Goal: Contribute content: Add original content to the website for others to see

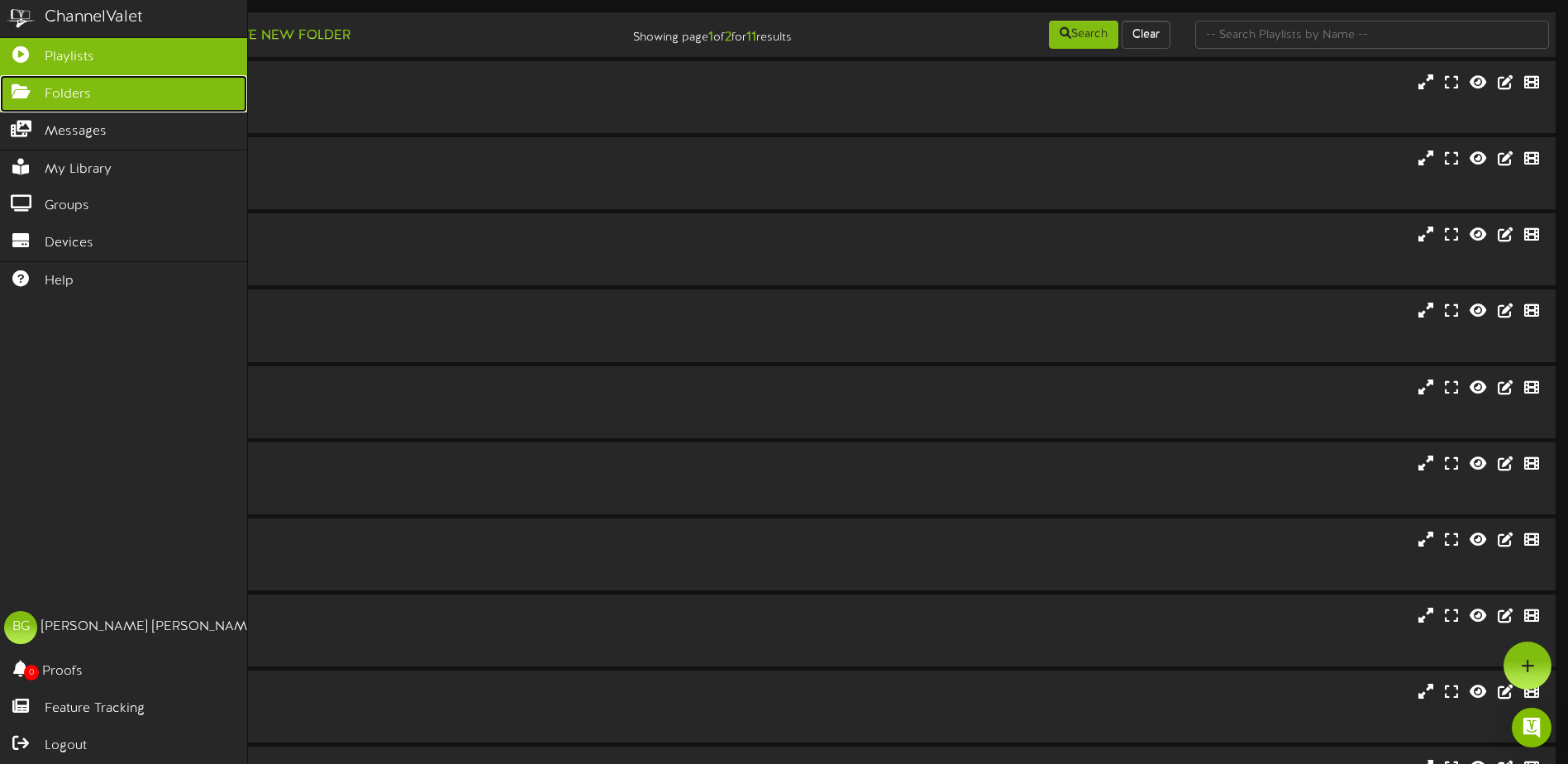
click at [15, 102] on link "Folders" at bounding box center [123, 94] width 247 height 38
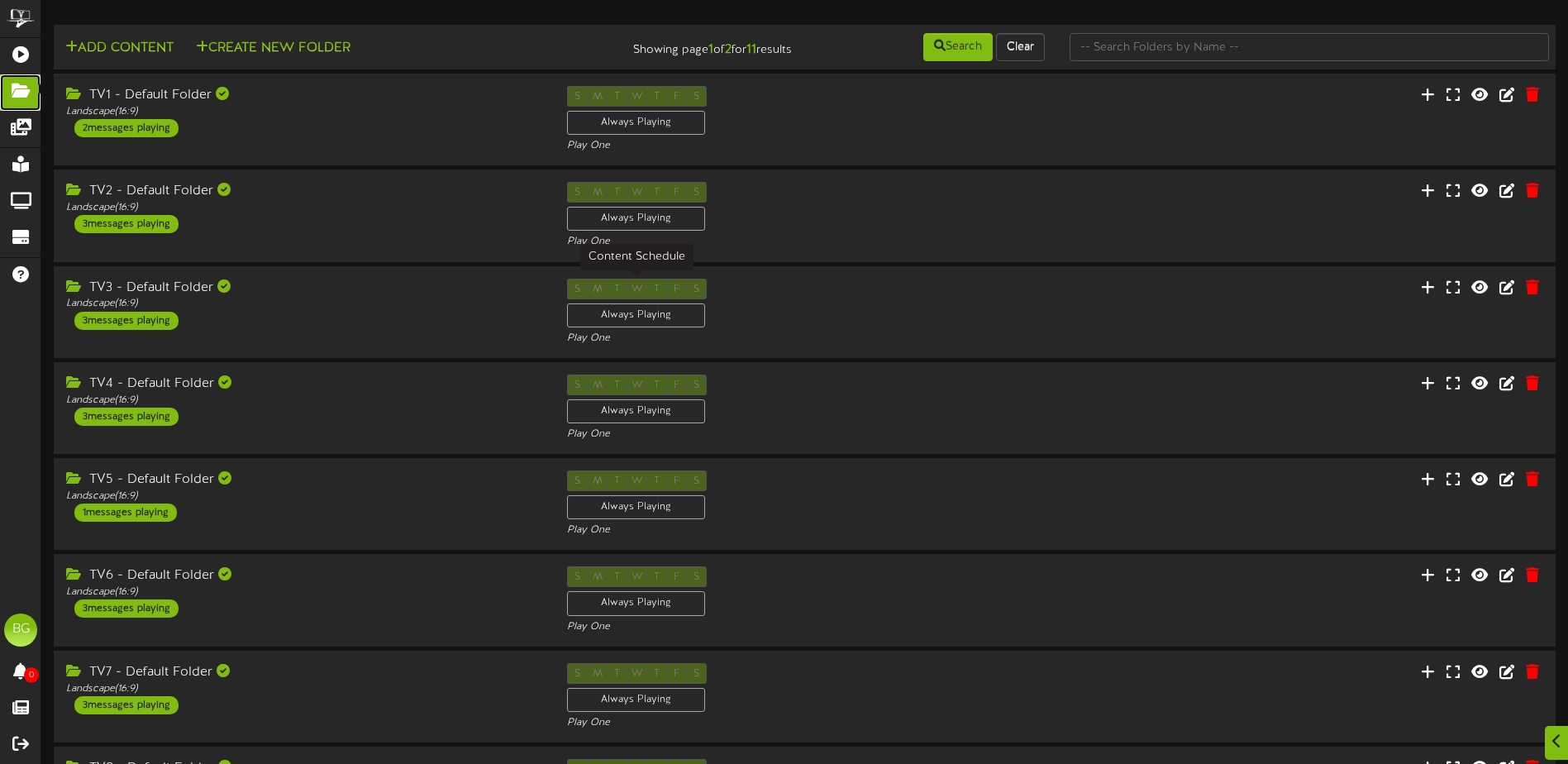
scroll to position [335, 0]
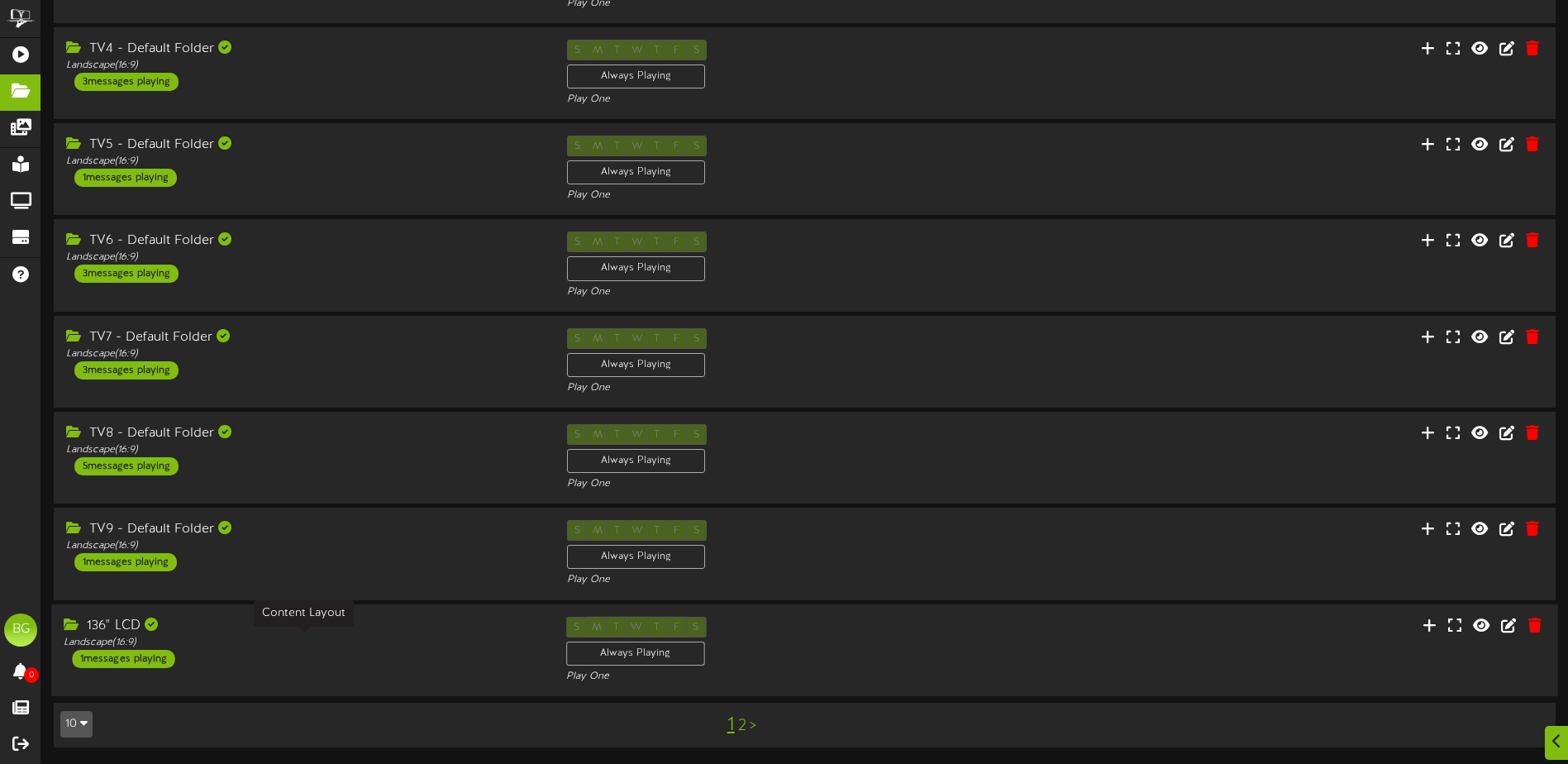
click at [390, 638] on div "Landscape ( 16:9 )" at bounding box center [302, 642] width 477 height 14
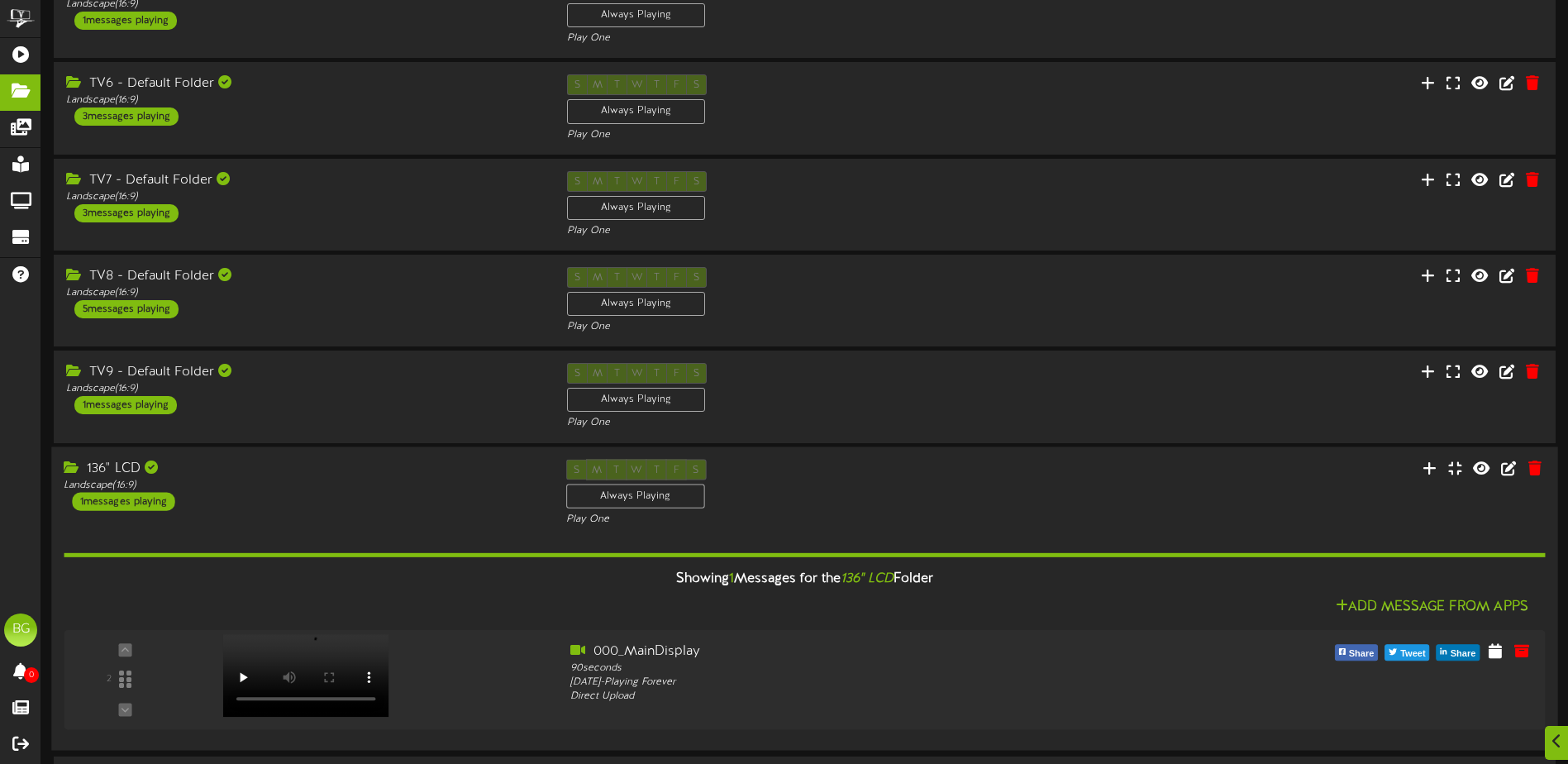
scroll to position [546, 0]
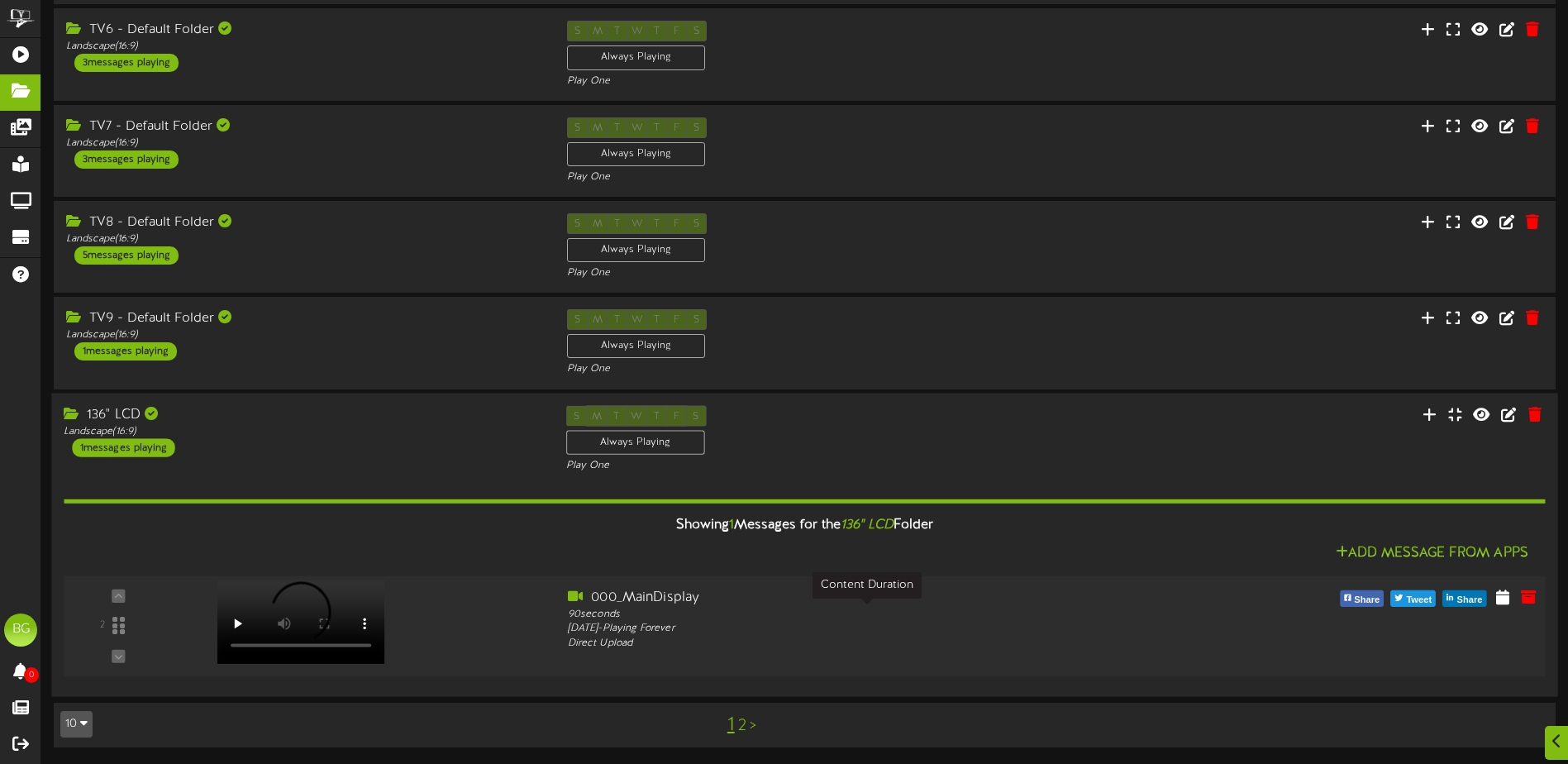
click at [795, 607] on div "90 seconds" at bounding box center [867, 613] width 598 height 14
click at [118, 655] on div "2" at bounding box center [118, 626] width 99 height 75
click at [1529, 598] on icon at bounding box center [1528, 596] width 18 height 18
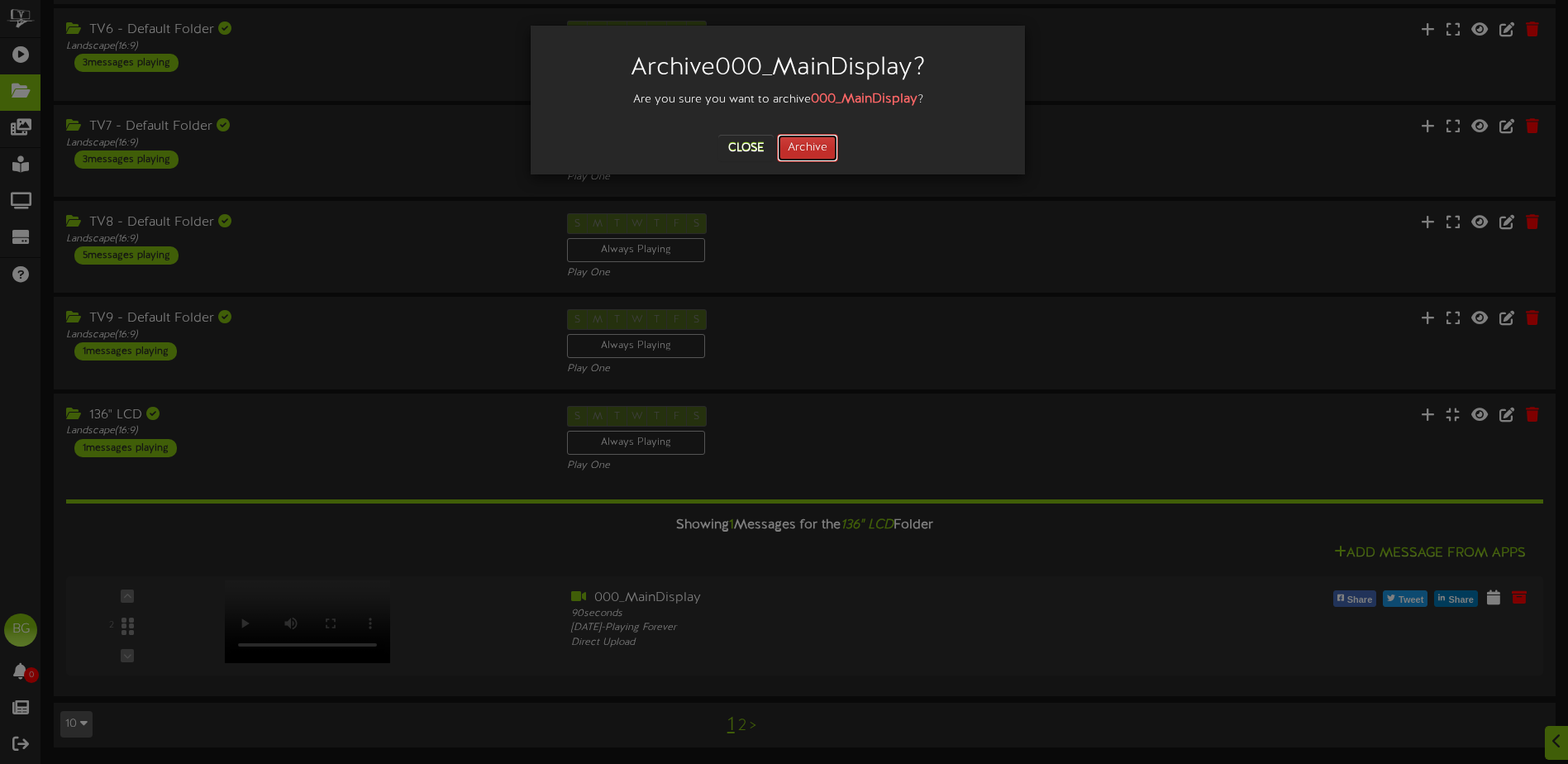
click at [818, 146] on button "Archive" at bounding box center [808, 148] width 61 height 28
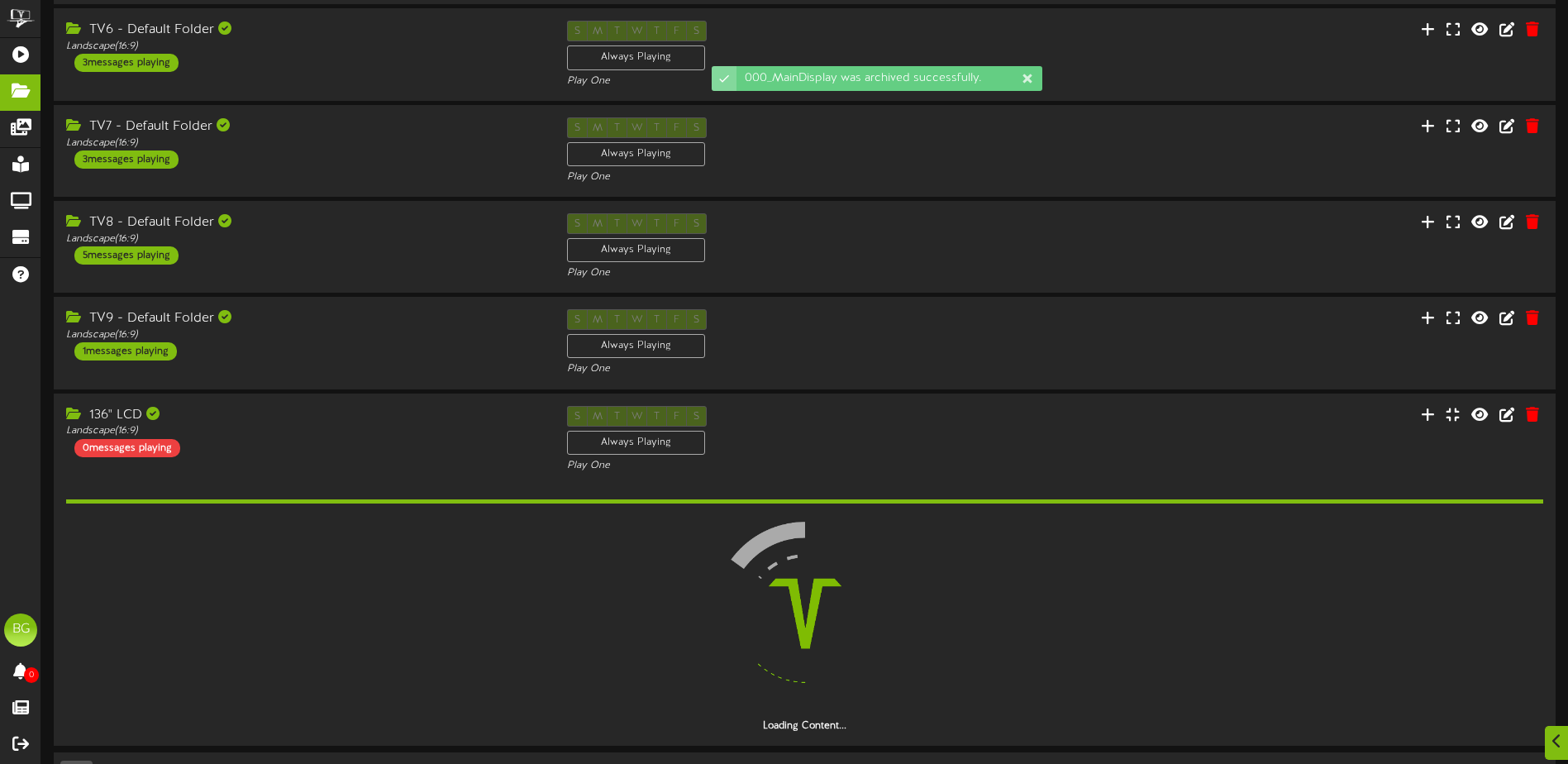
scroll to position [482, 0]
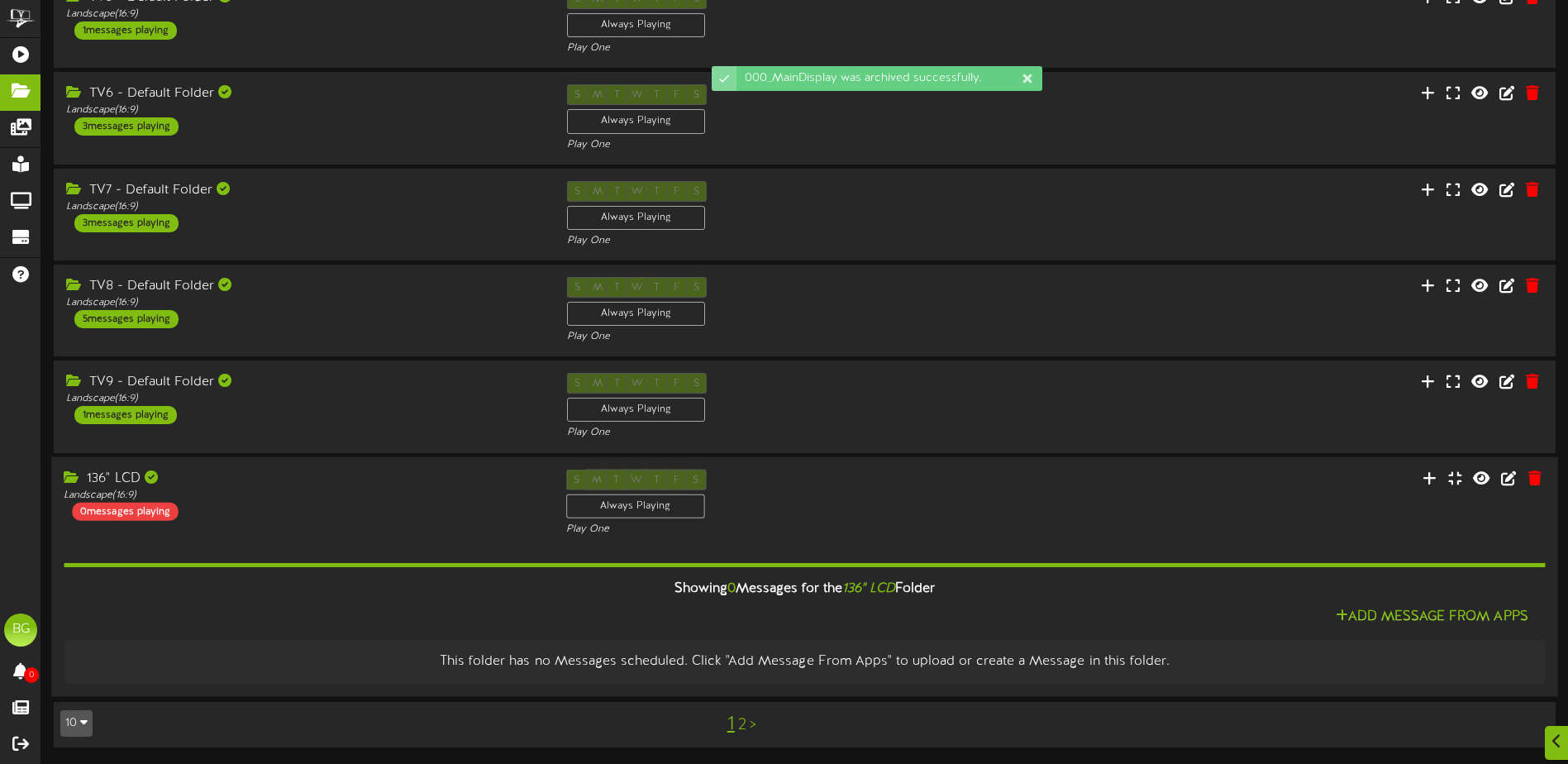
click at [655, 606] on div "Add Message From Apps" at bounding box center [804, 617] width 1481 height 21
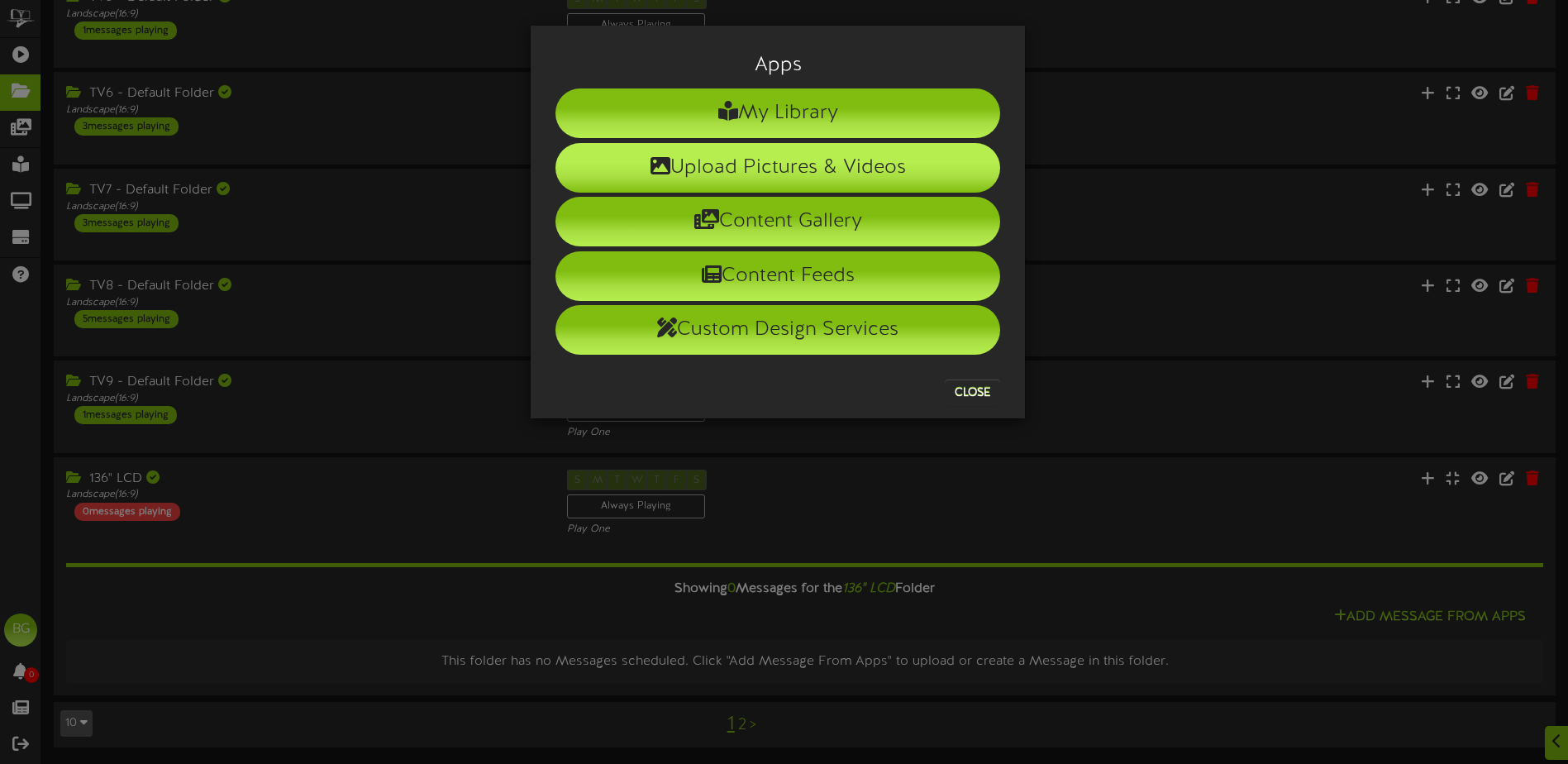
click at [802, 158] on li "Upload Pictures & Videos" at bounding box center [778, 167] width 444 height 50
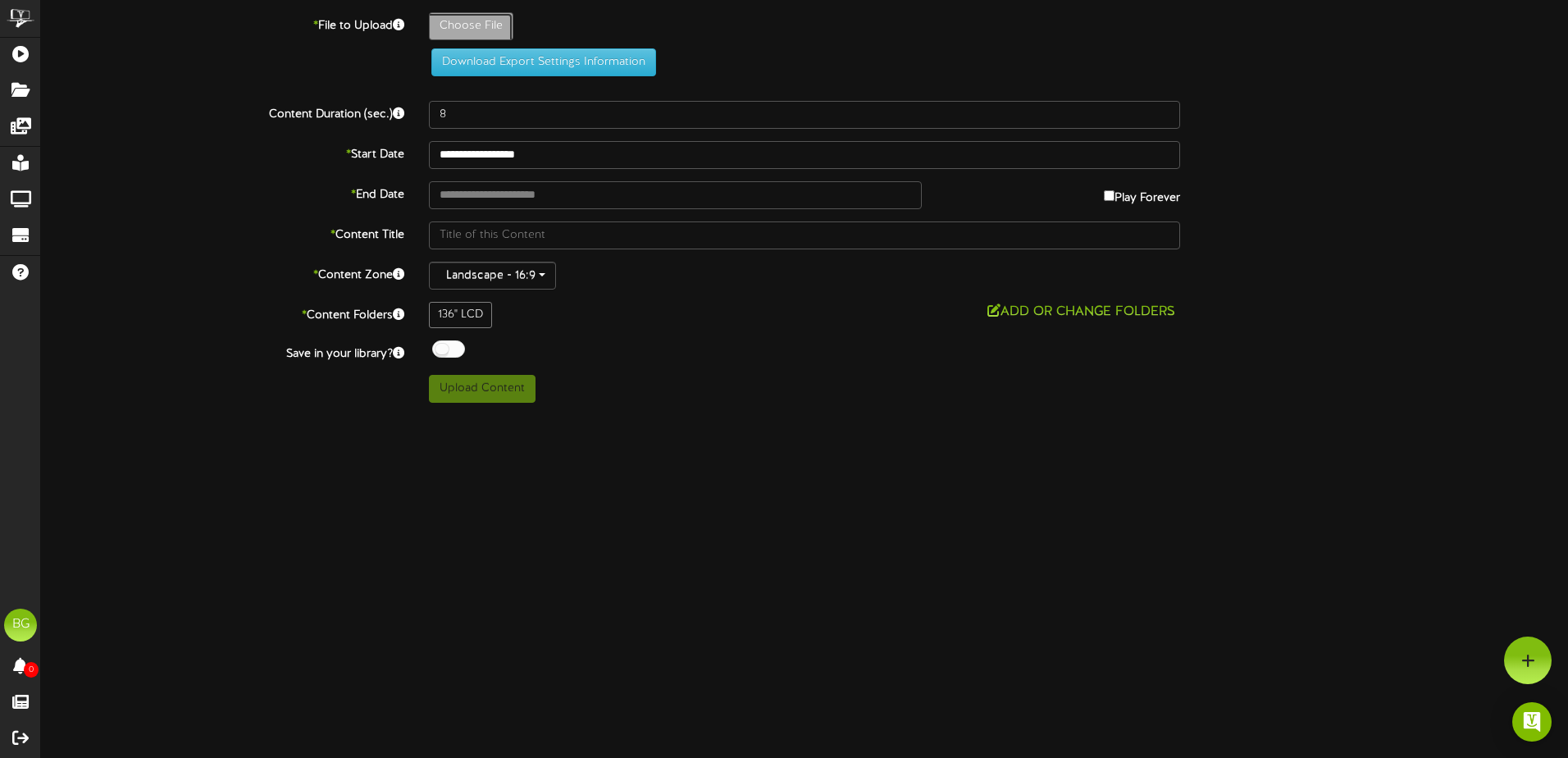
type input "**********"
type input "007_Southcentral-HPSiteprint"
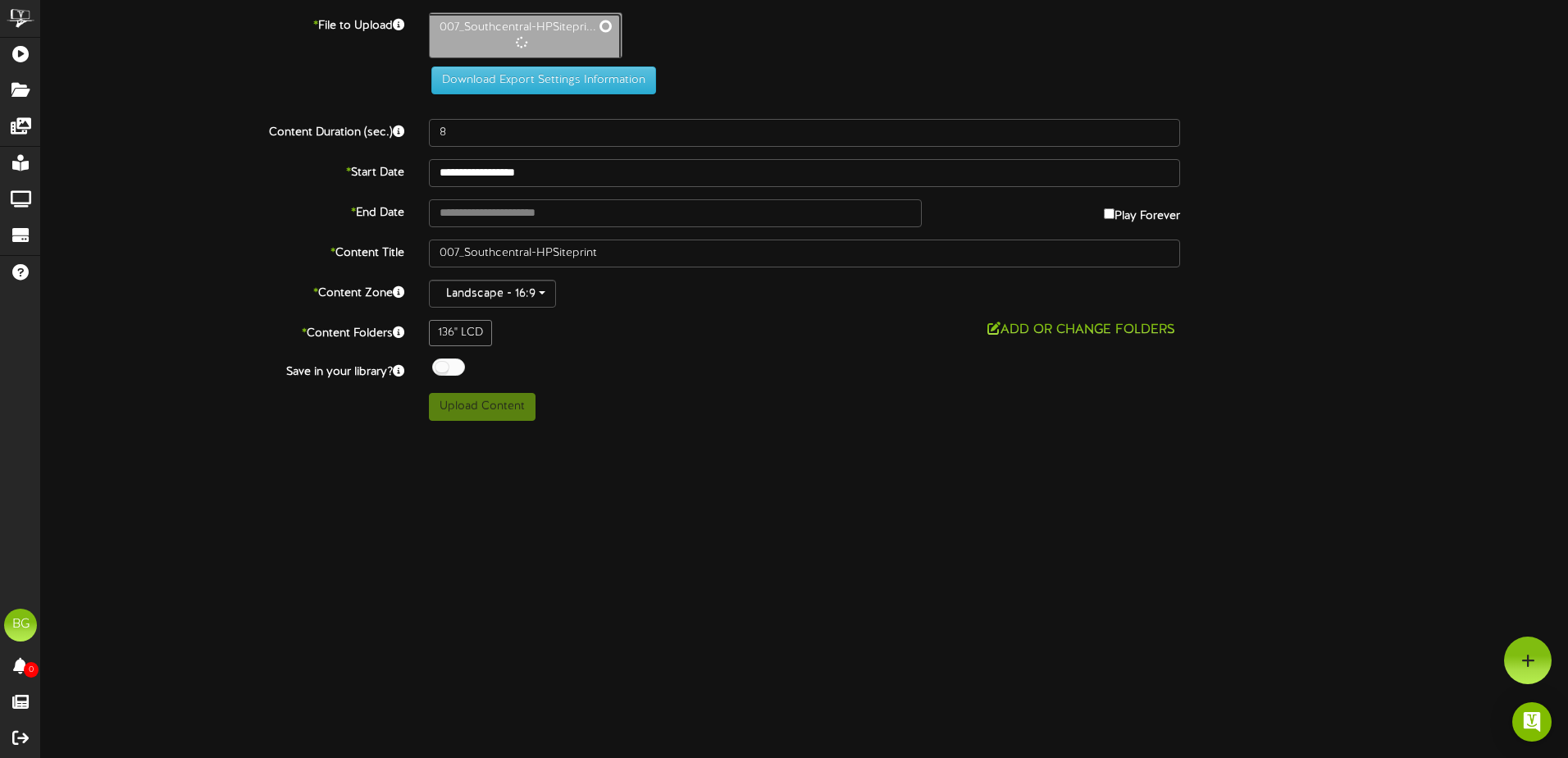
type input "123"
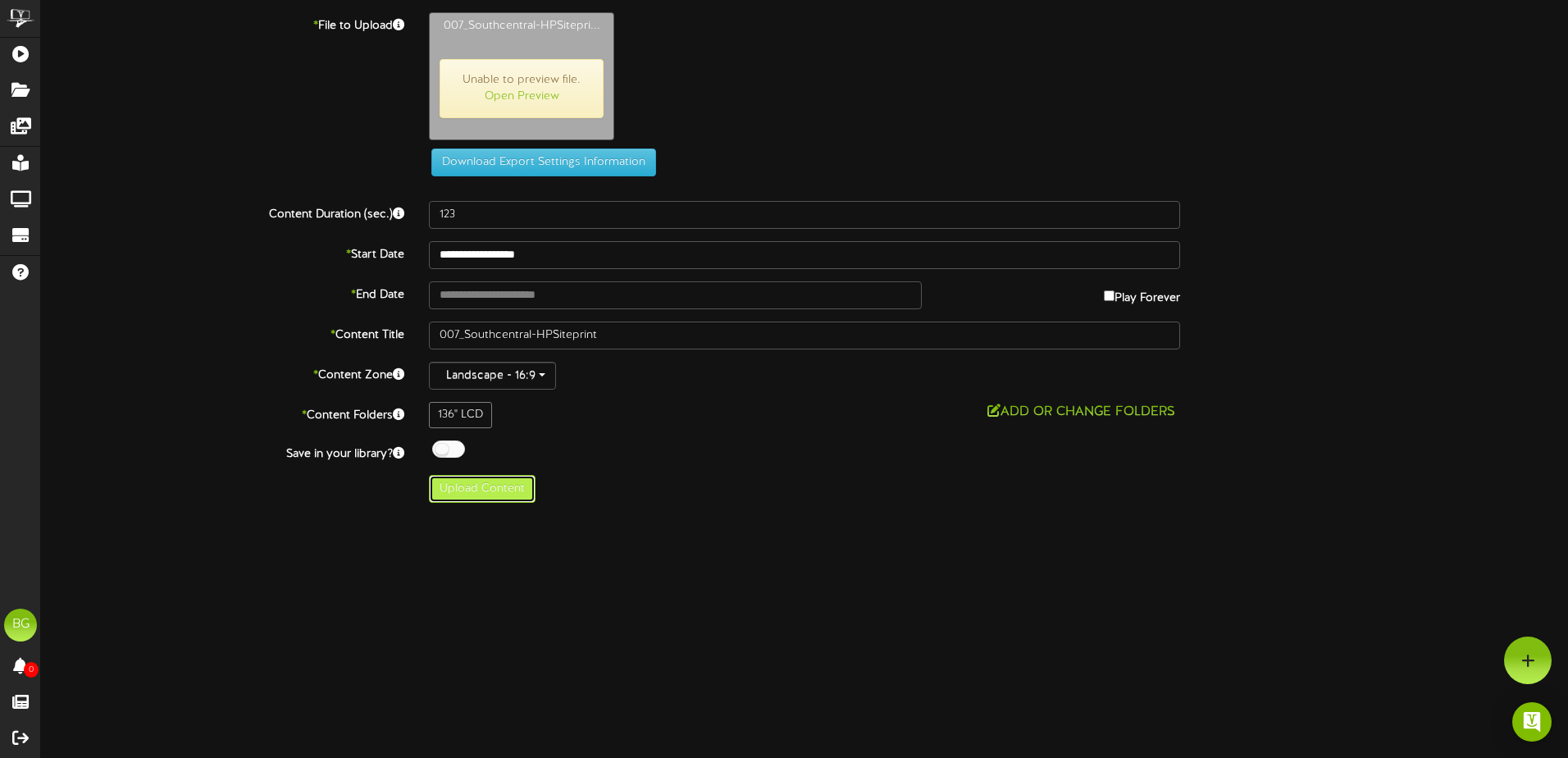
click at [514, 491] on button "Upload Content" at bounding box center [482, 489] width 107 height 28
type input "**********"
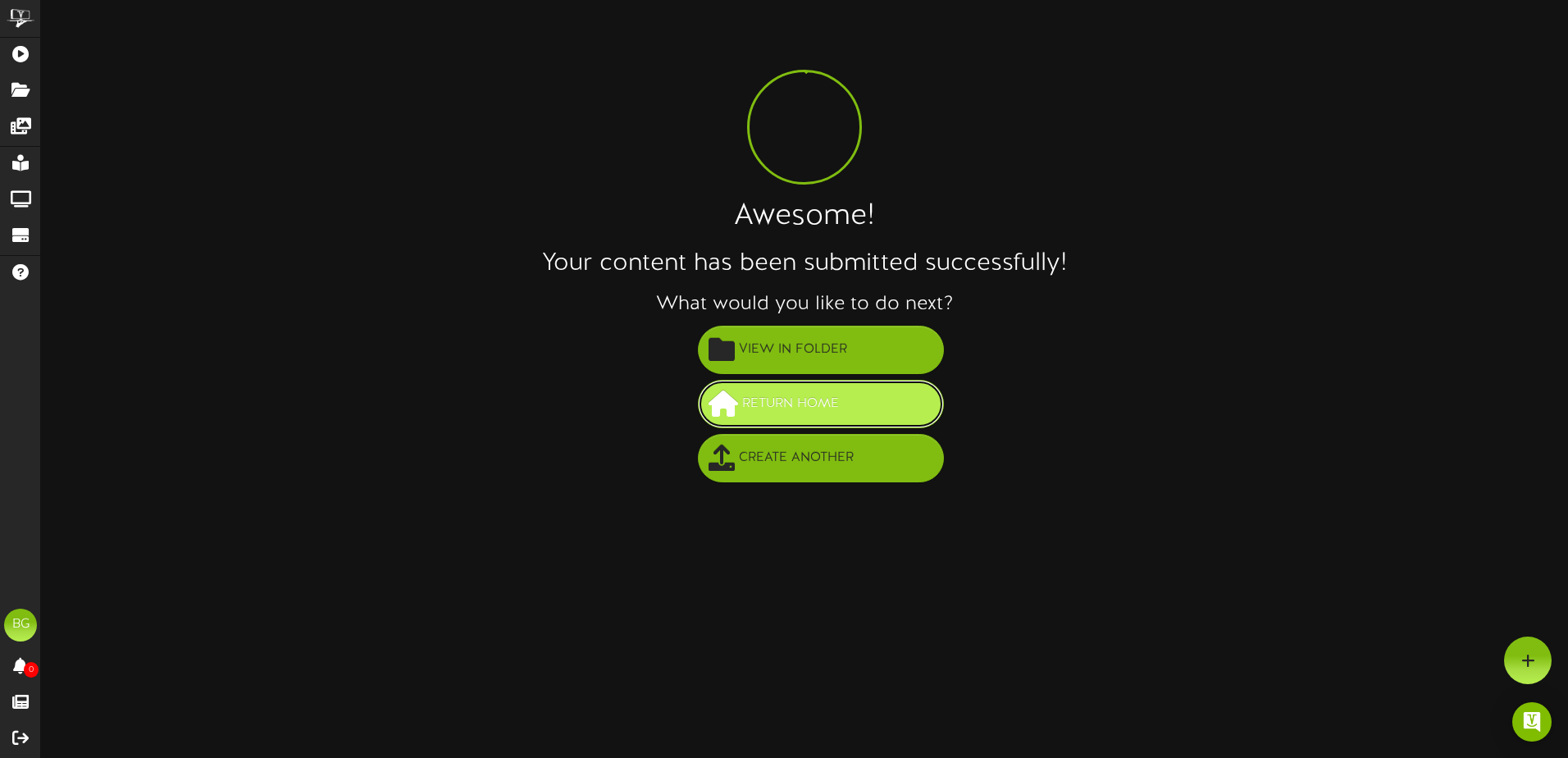
click at [749, 398] on span "Return Home" at bounding box center [790, 404] width 105 height 27
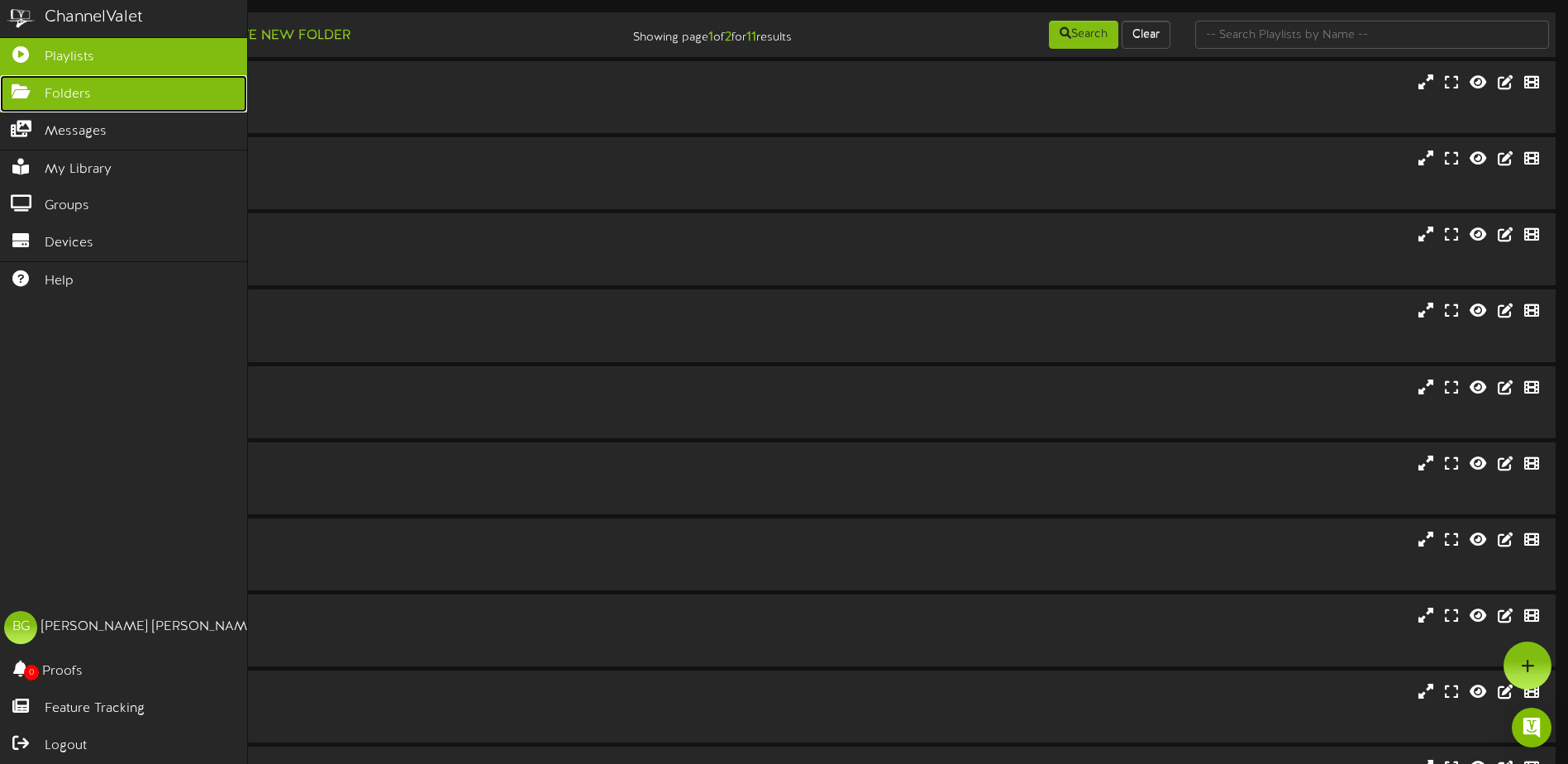
click at [21, 102] on link "Folders" at bounding box center [123, 94] width 247 height 38
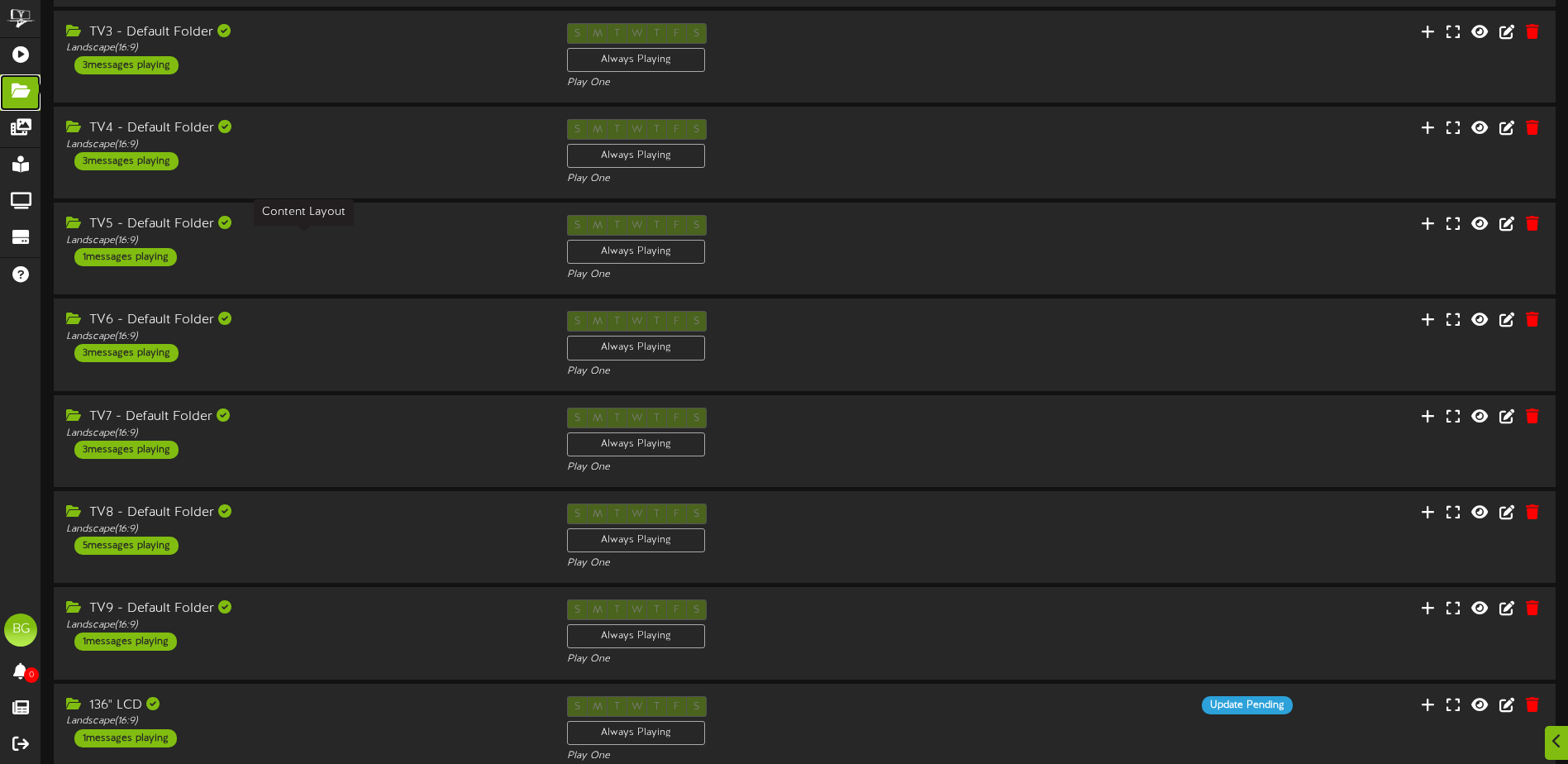
scroll to position [335, 0]
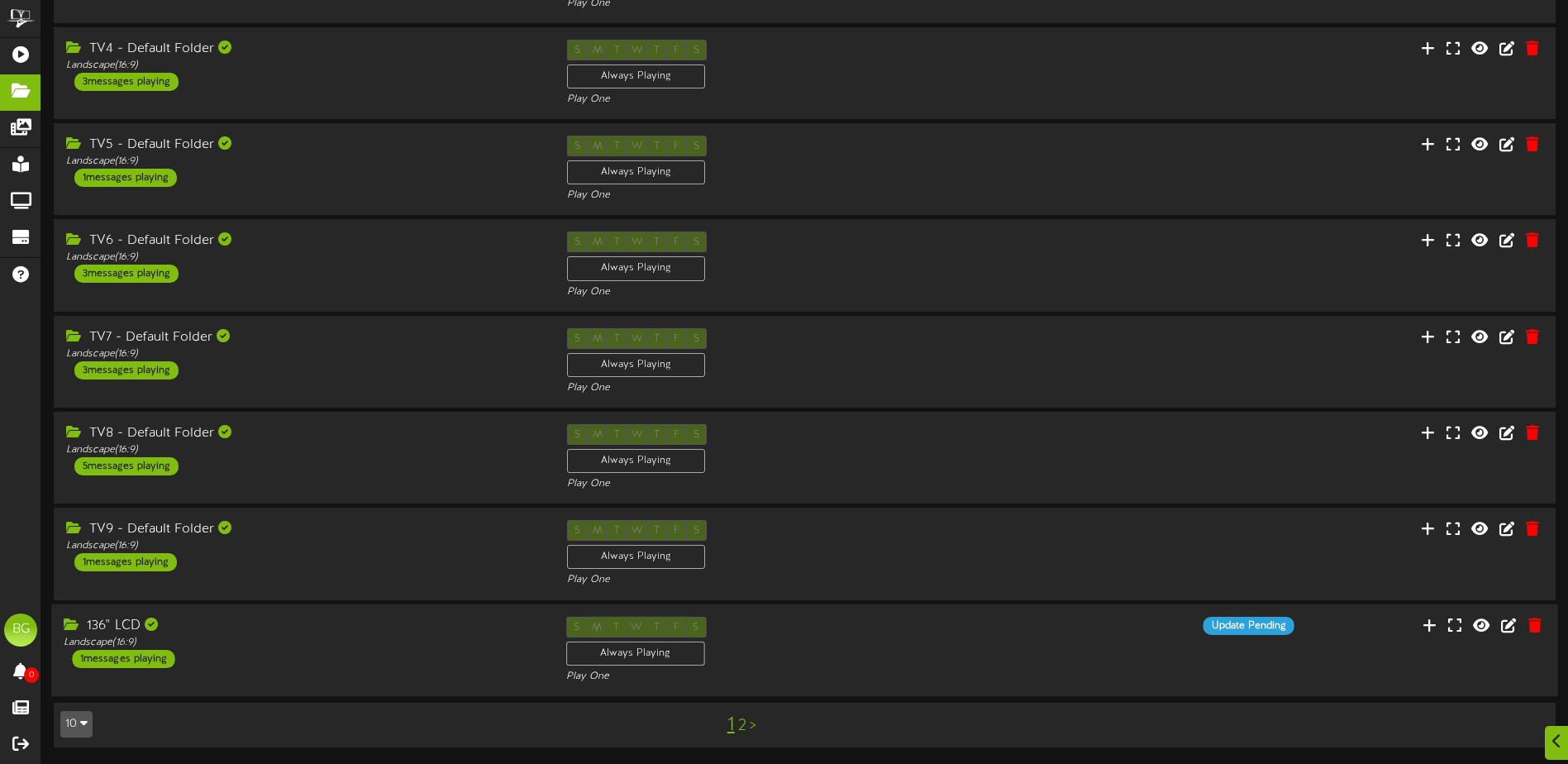
click at [436, 634] on div "136" LCD" at bounding box center [302, 626] width 477 height 19
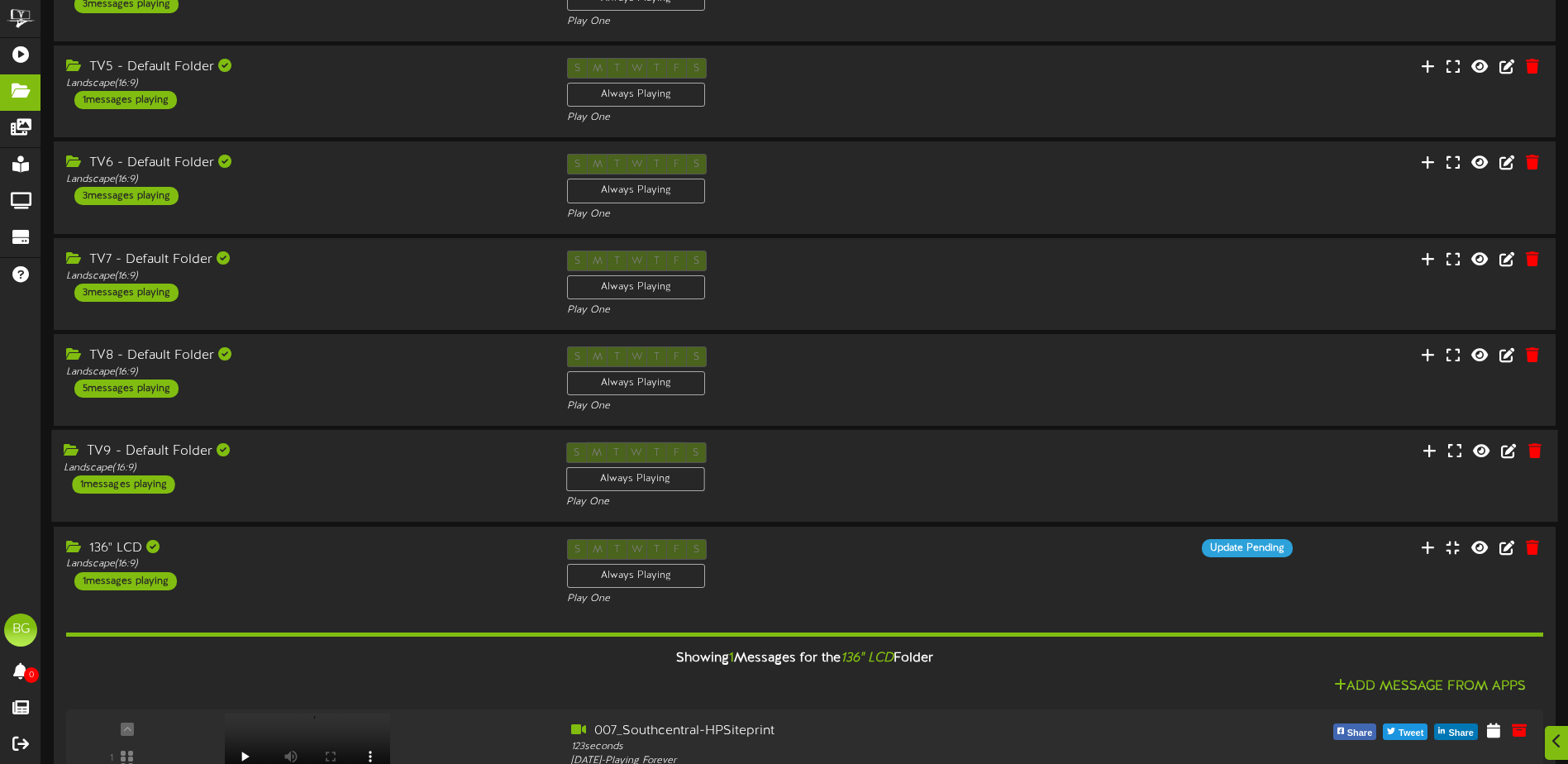
scroll to position [546, 0]
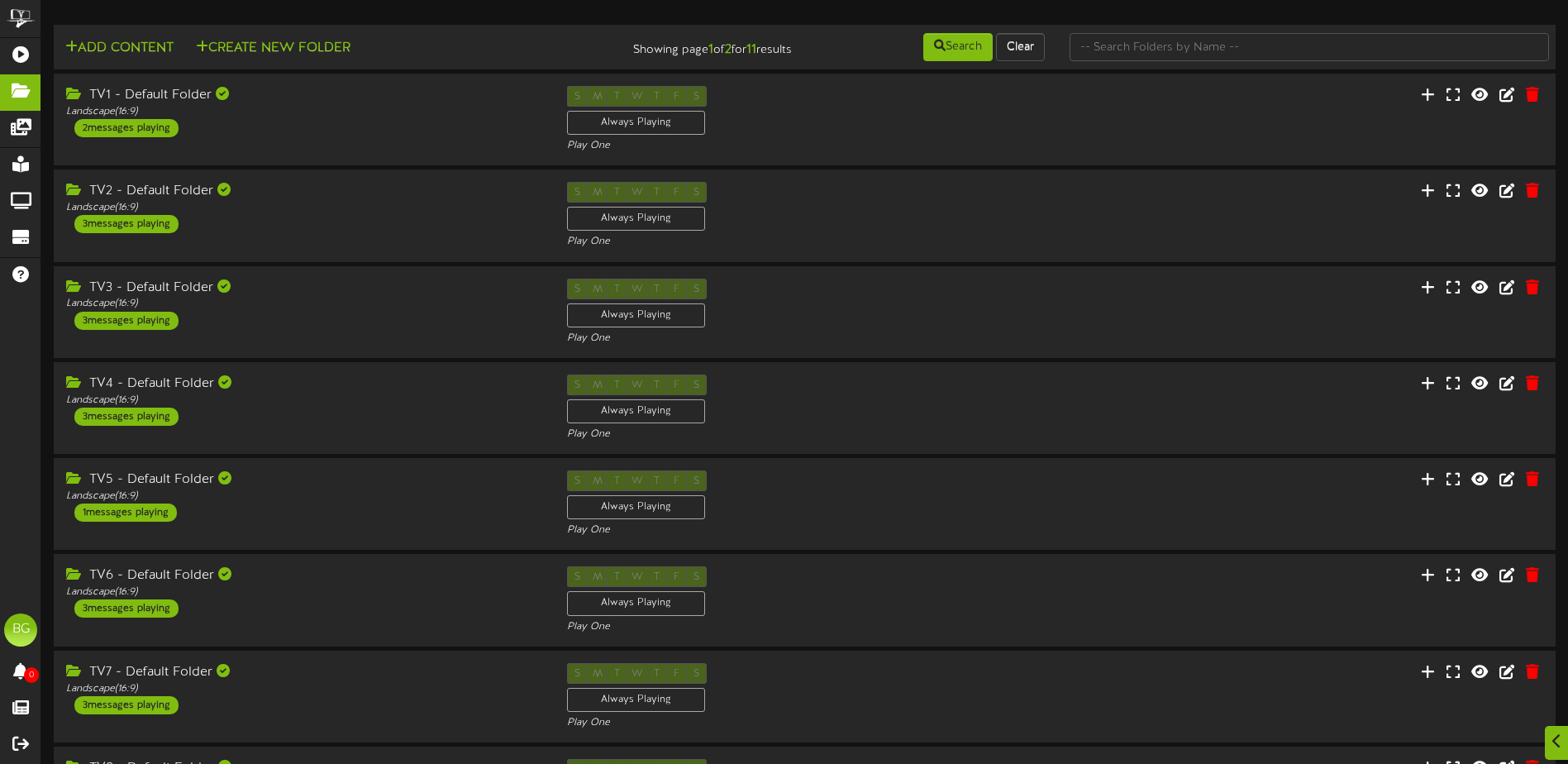
scroll to position [335, 0]
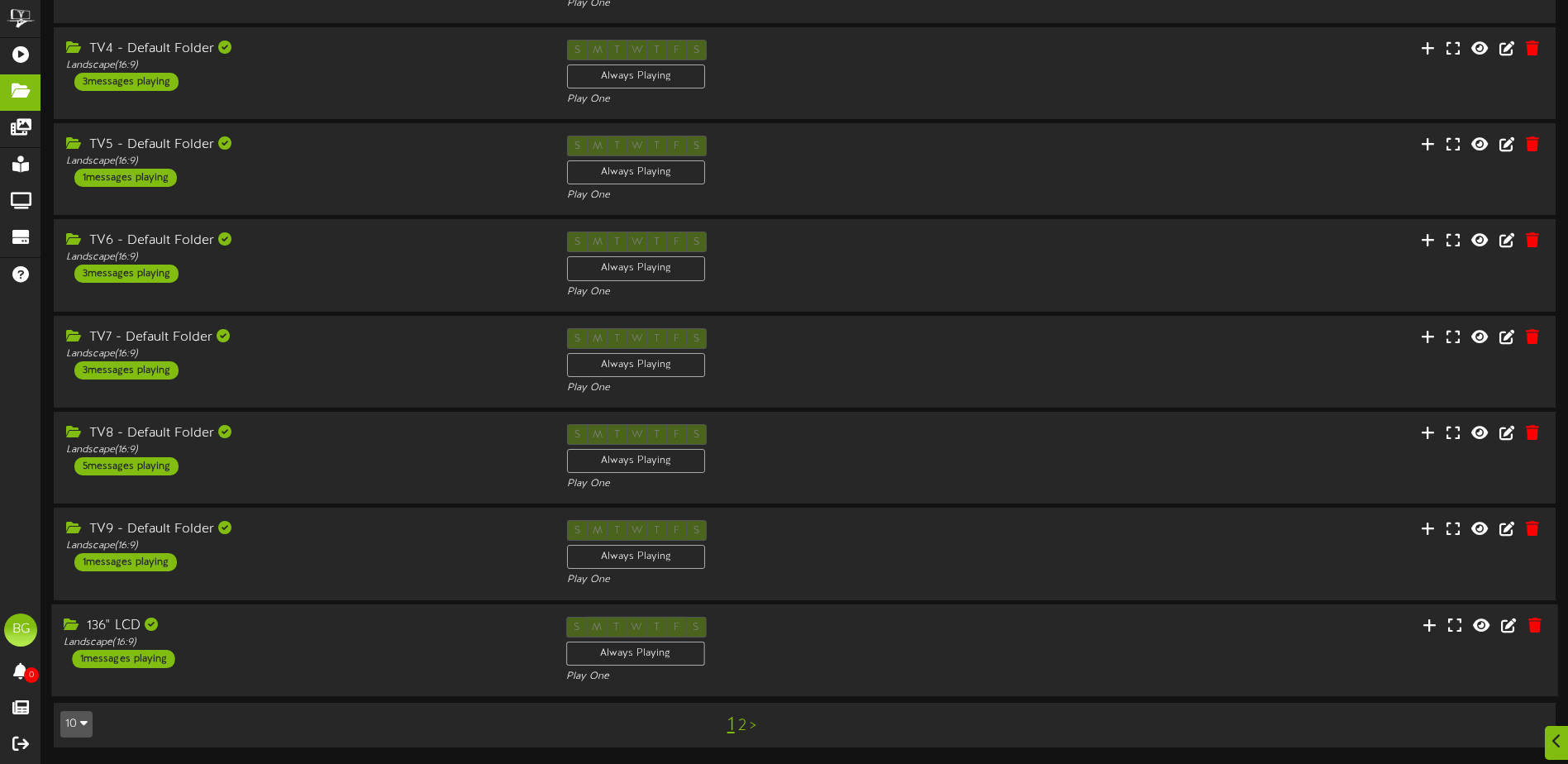
click at [299, 677] on div "136" LCD Landscape ( 16:9 ) 1 messages playing S M T W T F S Always Playing Pla…" at bounding box center [804, 649] width 1506 height 67
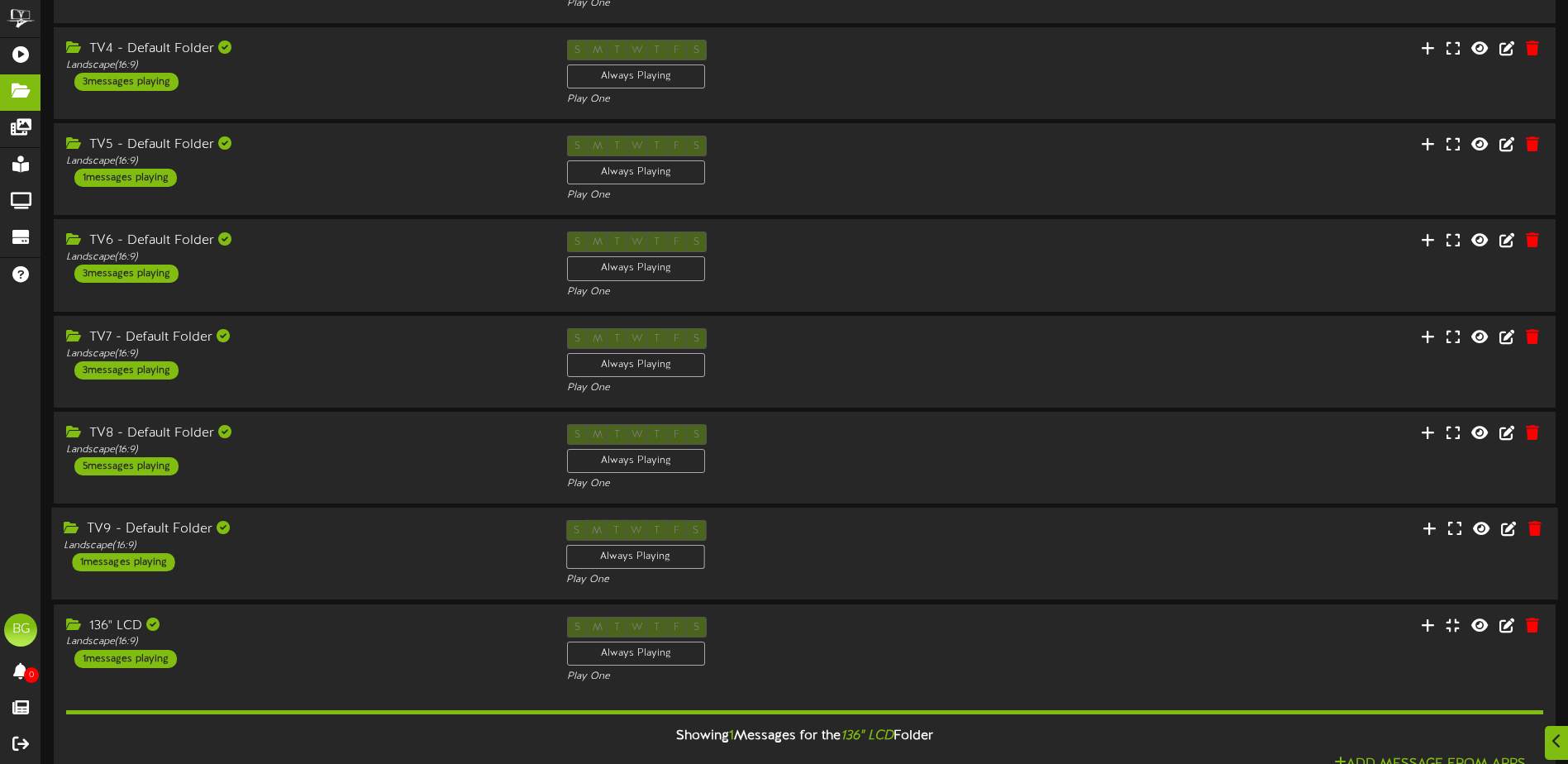
scroll to position [546, 0]
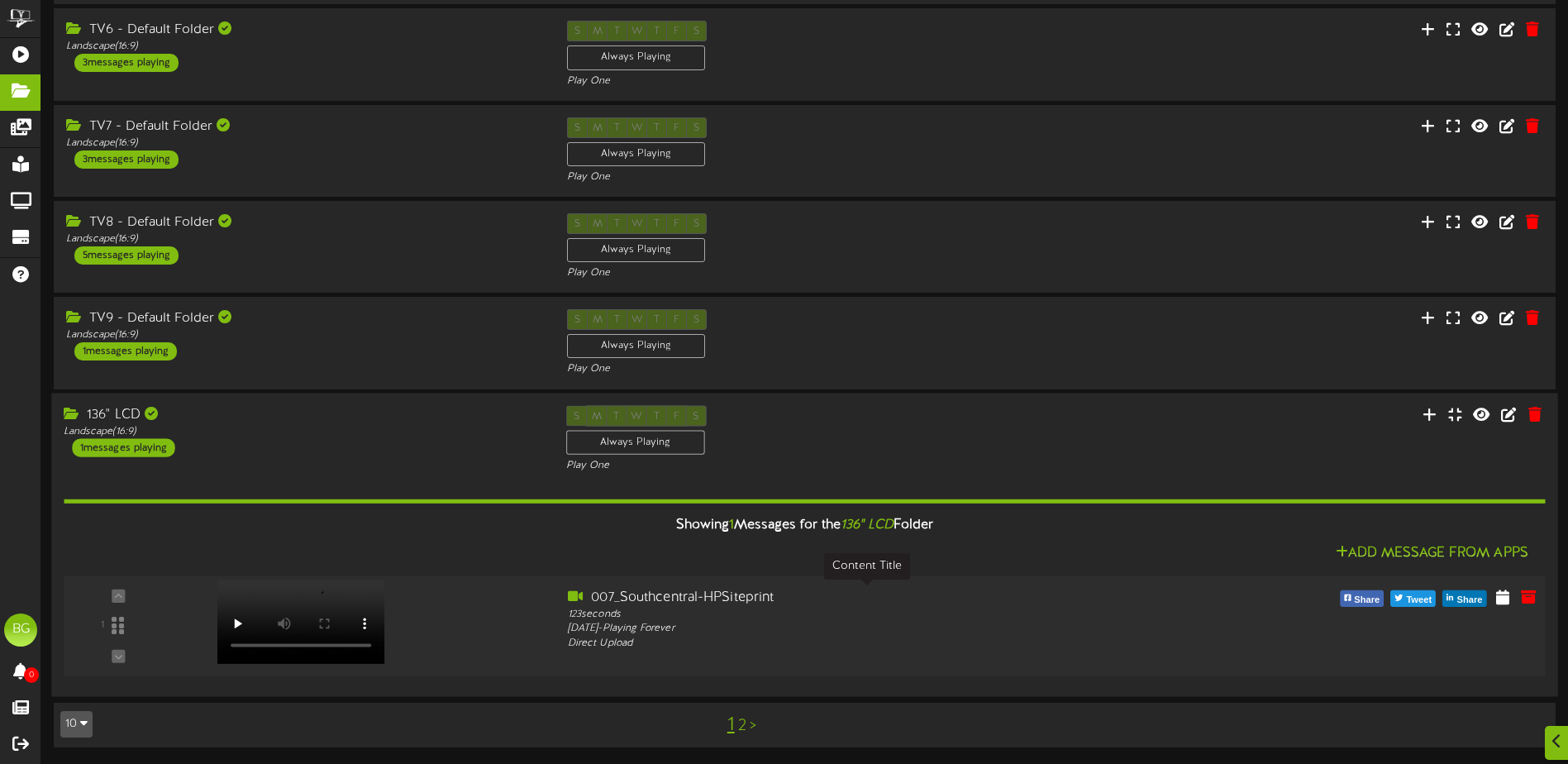
click at [824, 596] on div "007_Southcentral-HPSiteprint" at bounding box center [867, 598] width 598 height 19
drag, startPoint x: 439, startPoint y: 554, endPoint x: 414, endPoint y: 561, distance: 26.0
click at [414, 561] on div "Add Message From Apps" at bounding box center [804, 554] width 1481 height 21
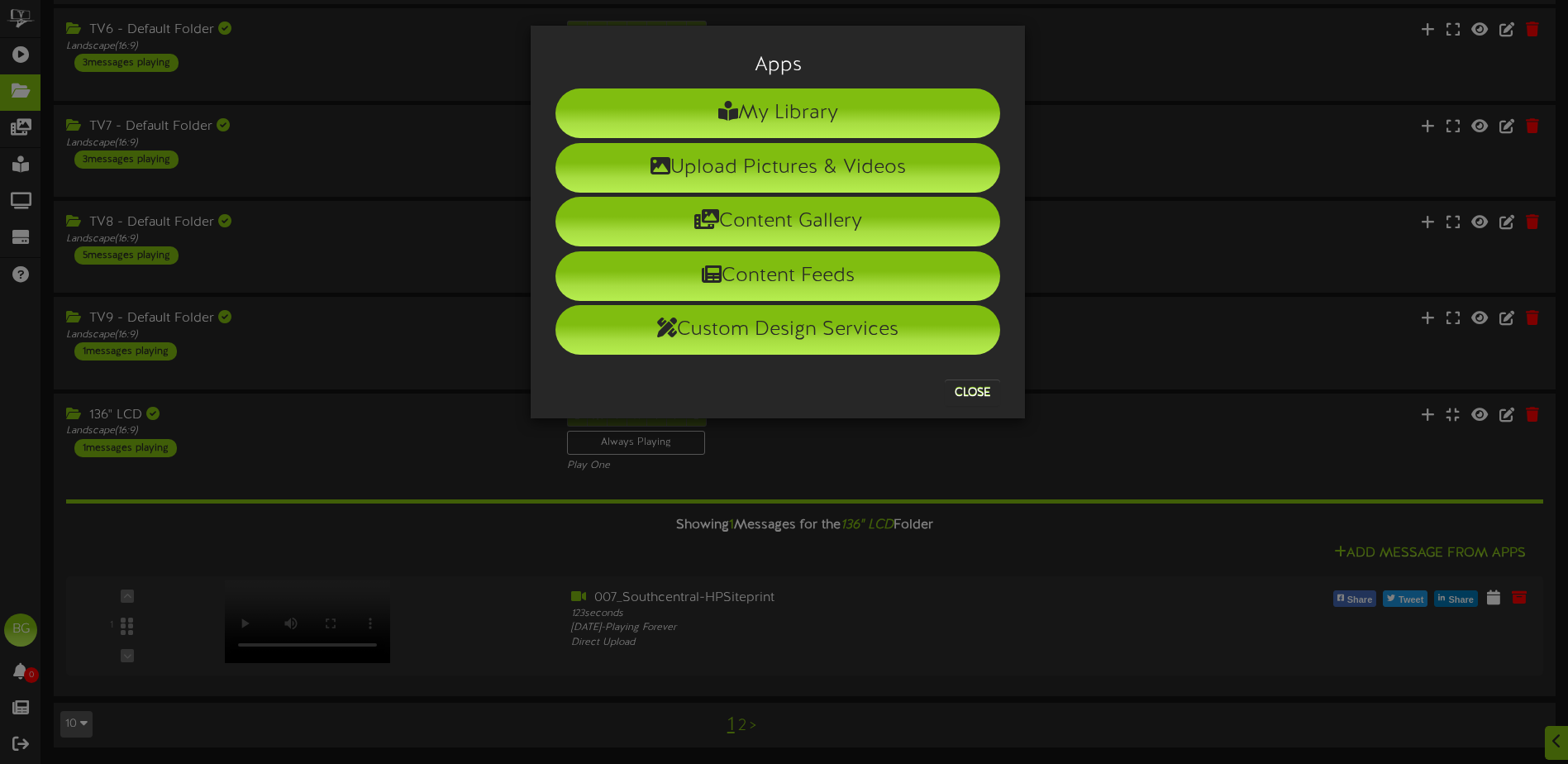
click at [24, 378] on div "Apps My Library Upload Pictures & Videos Content Gallery Content Feeds Custom D…" at bounding box center [784, 382] width 1568 height 764
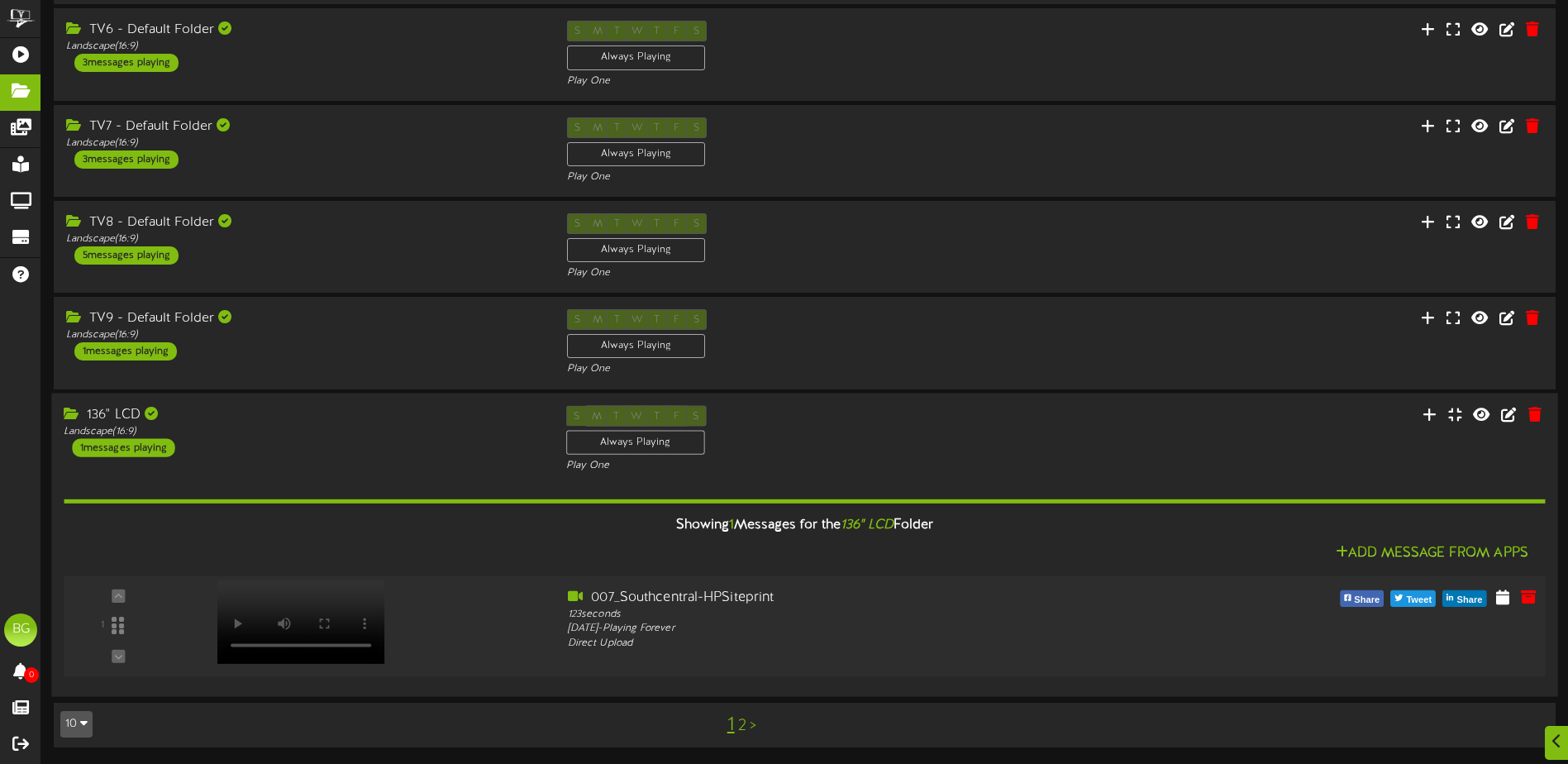
click at [120, 627] on div "1" at bounding box center [118, 626] width 99 height 75
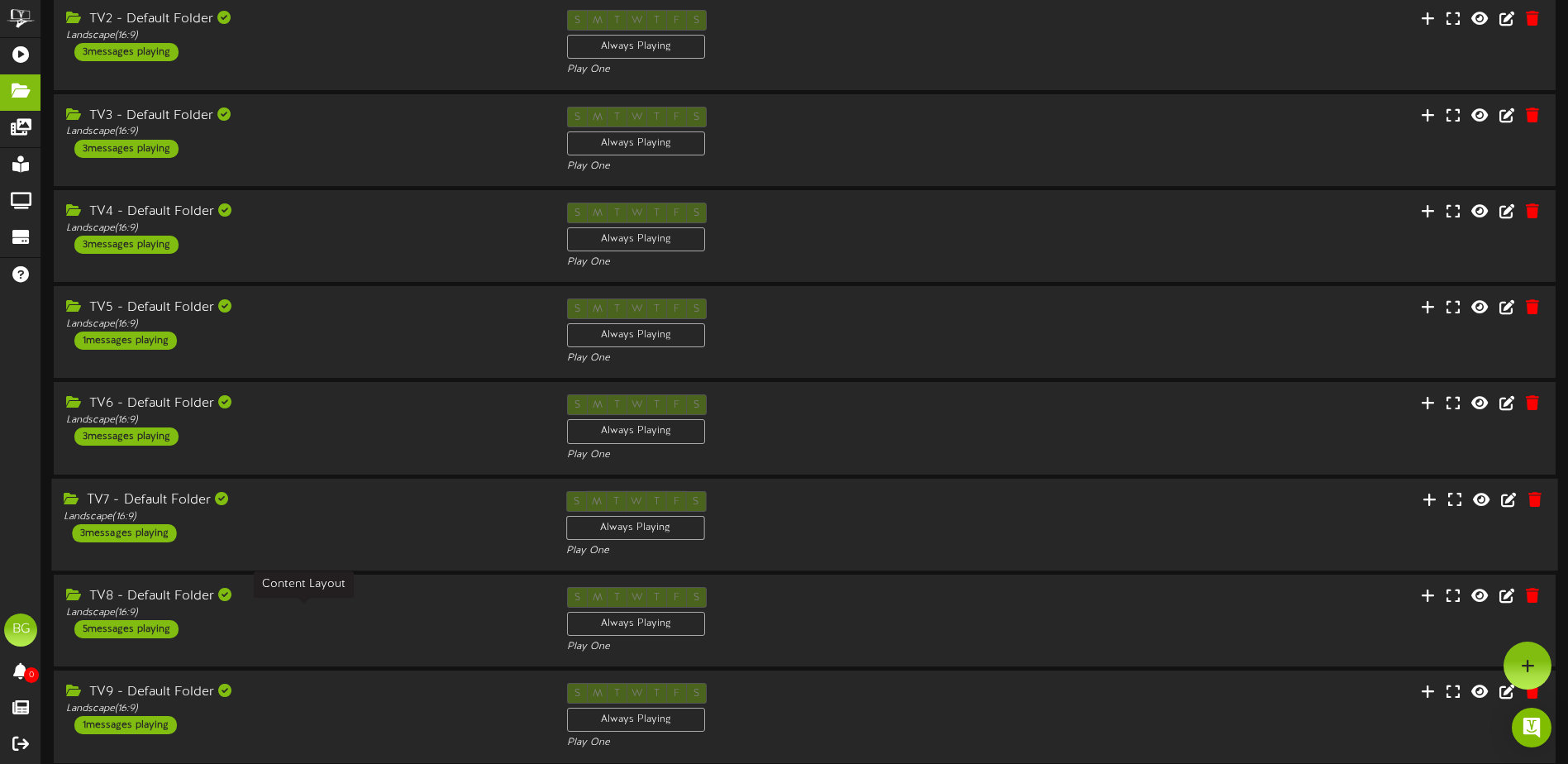
scroll to position [172, 0]
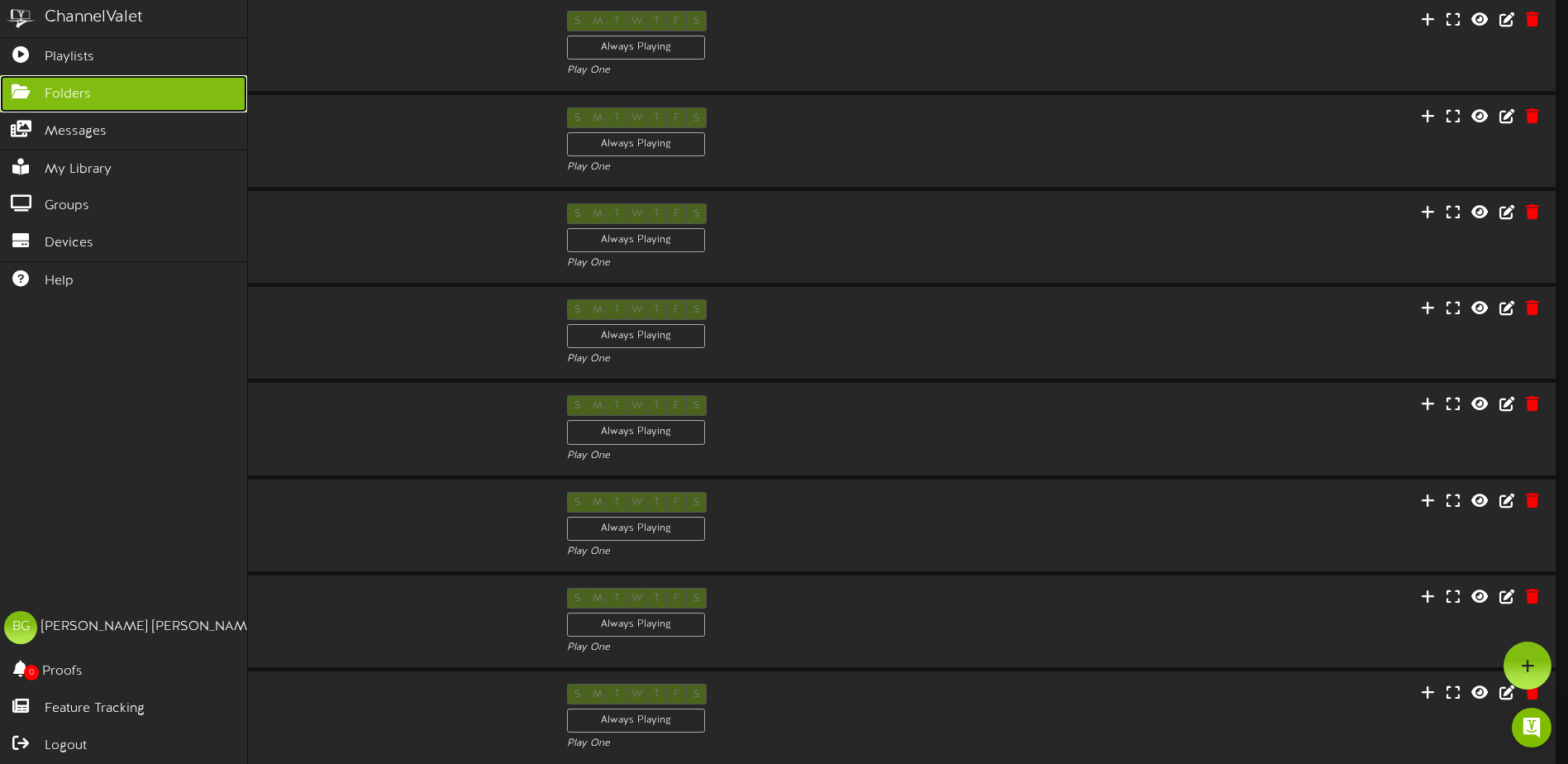
click at [31, 88] on icon at bounding box center [20, 89] width 41 height 12
click at [75, 93] on span "Folders" at bounding box center [67, 95] width 46 height 19
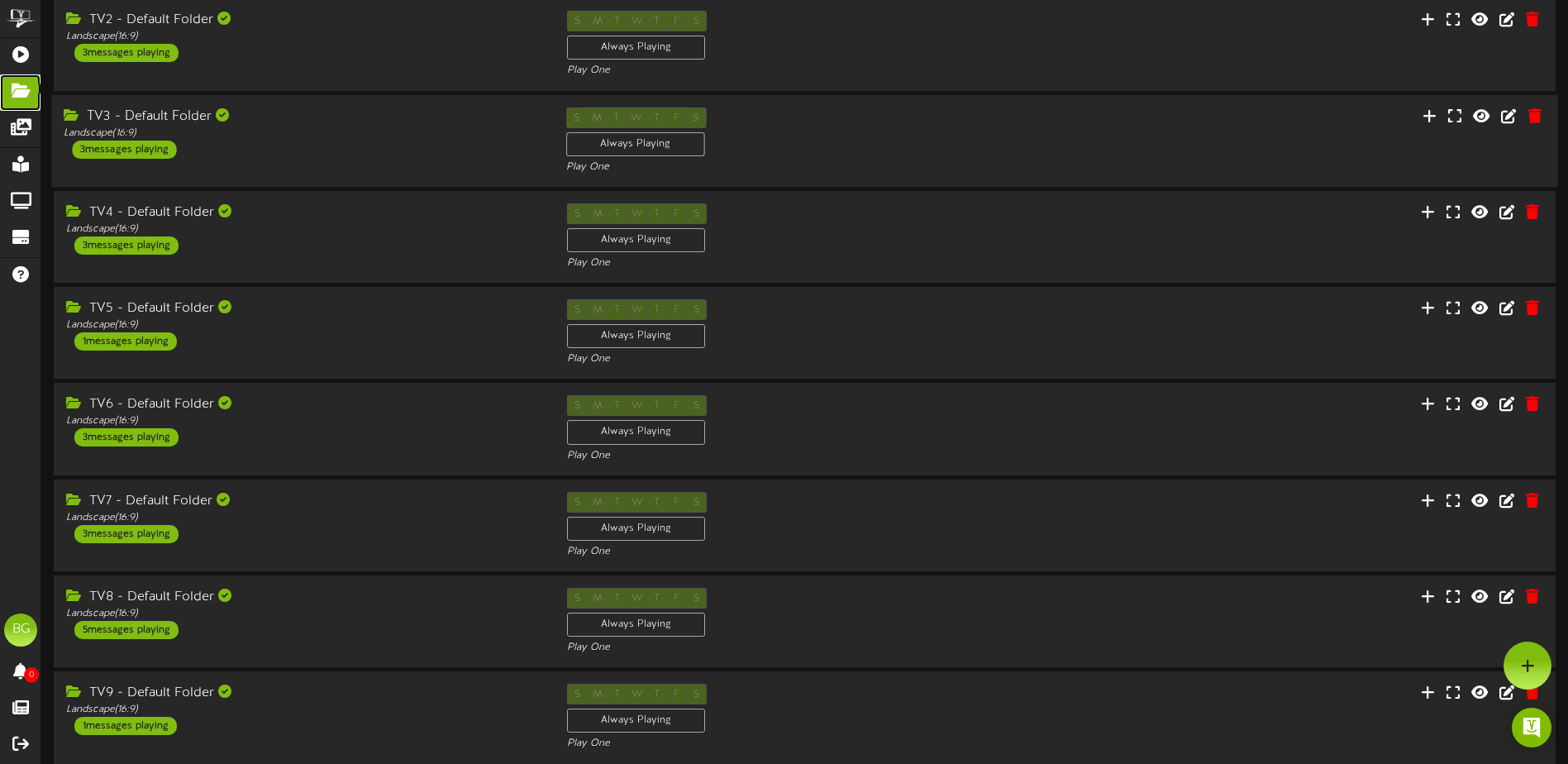
scroll to position [335, 0]
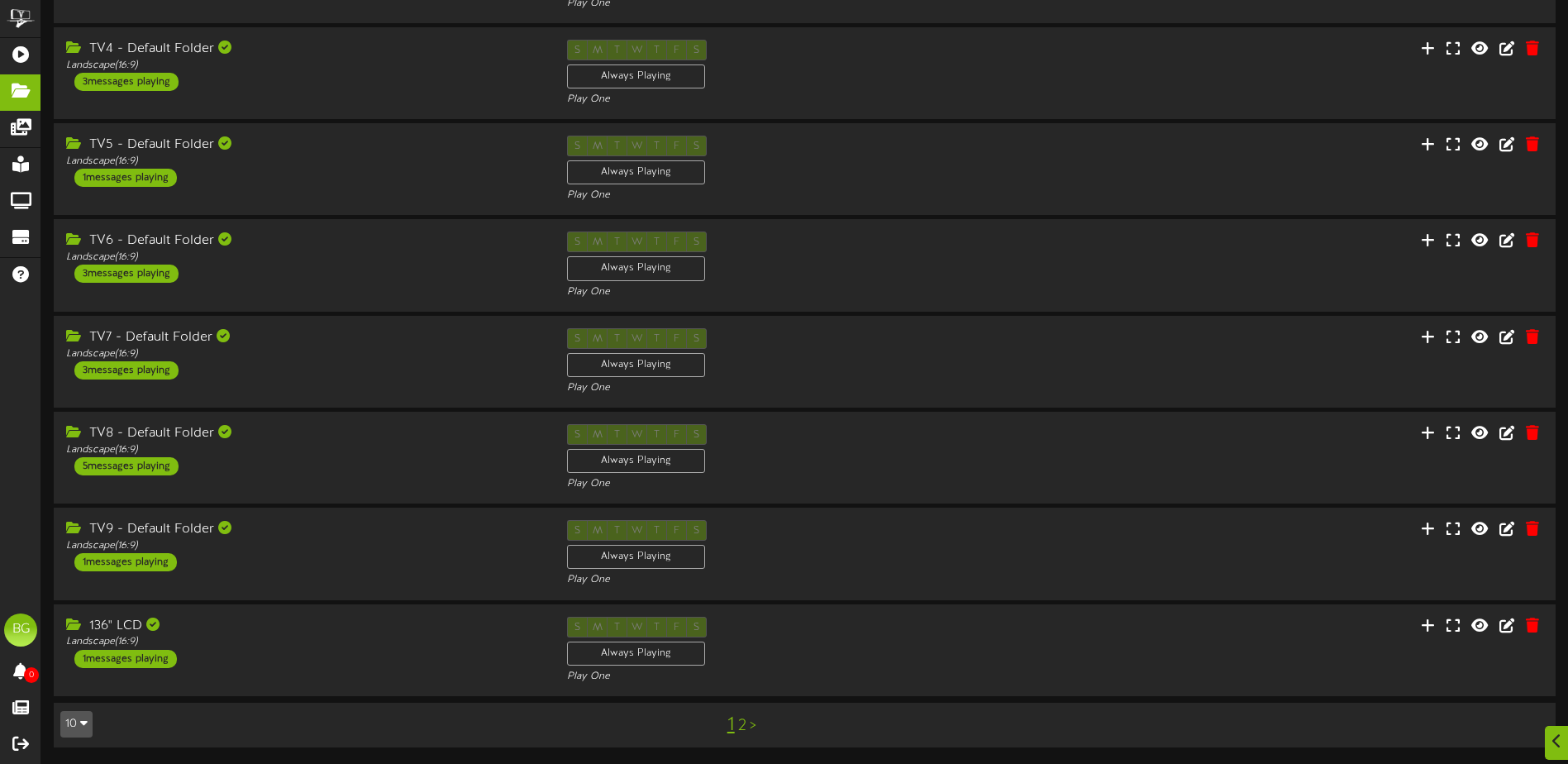
click at [83, 733] on button "10" at bounding box center [76, 724] width 32 height 26
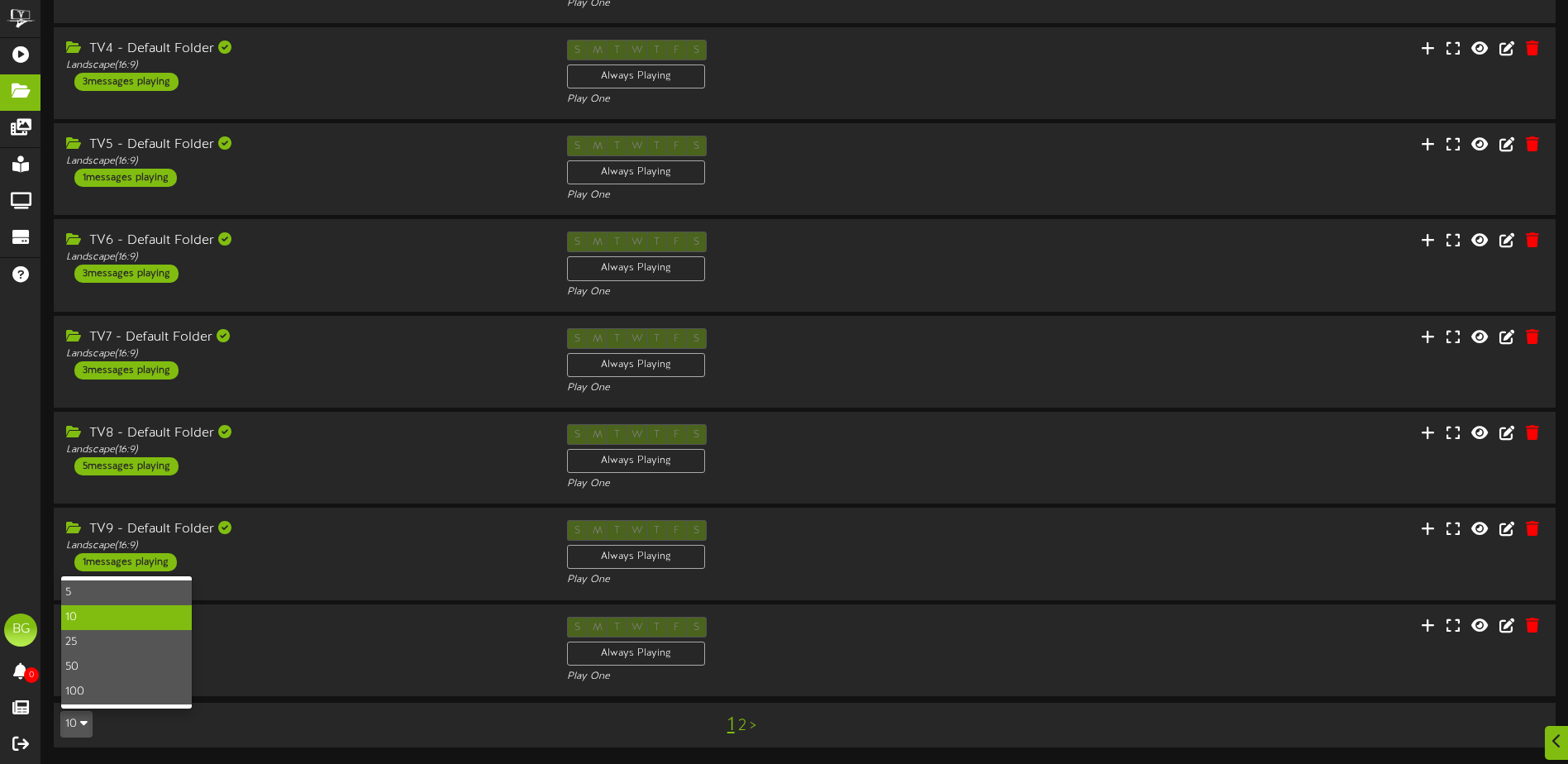
click at [123, 613] on div "10" at bounding box center [126, 618] width 130 height 25
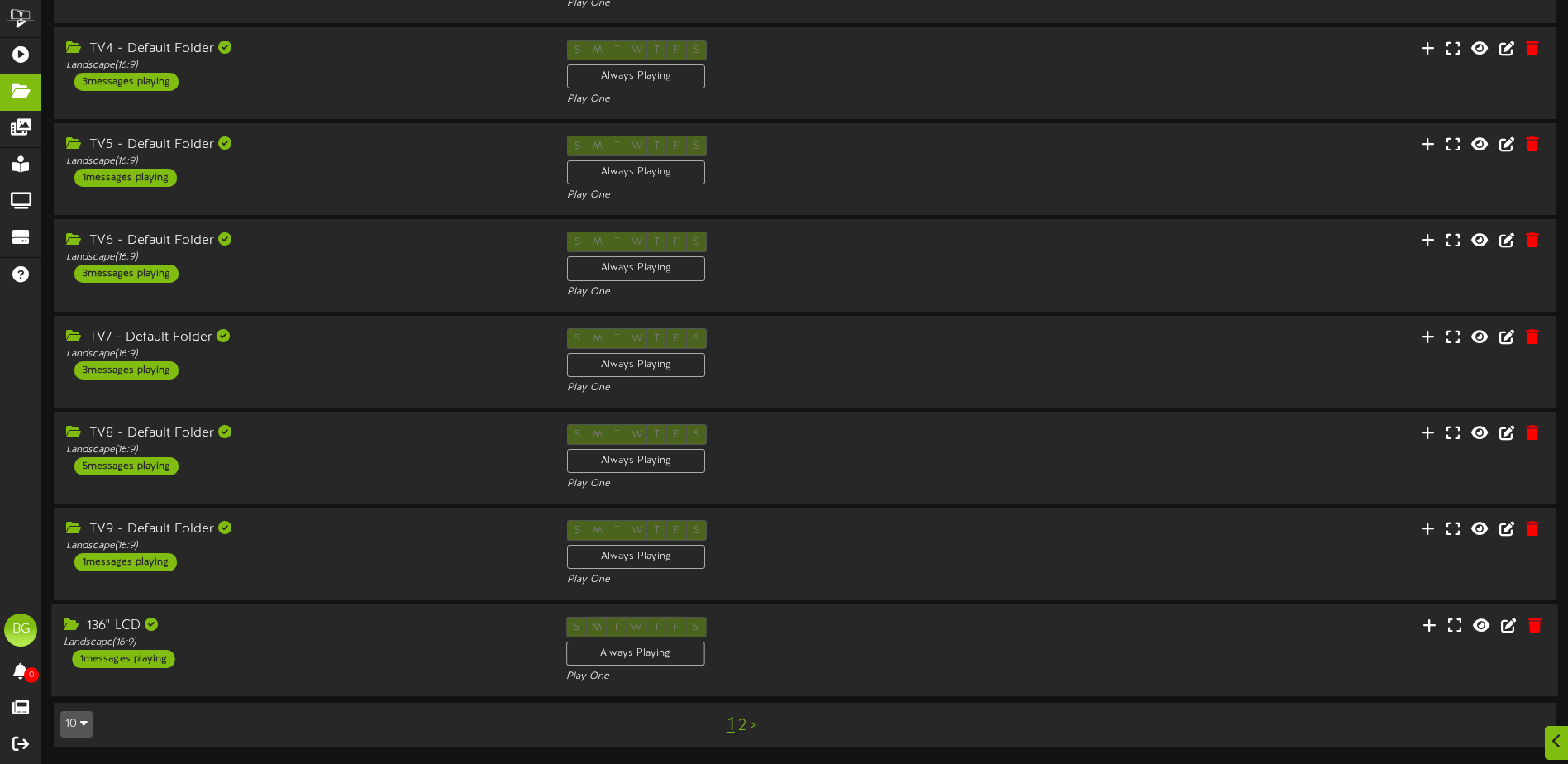
click at [320, 663] on div "136" LCD Landscape ( 16:9 ) 1 messages playing" at bounding box center [302, 641] width 501 height 52
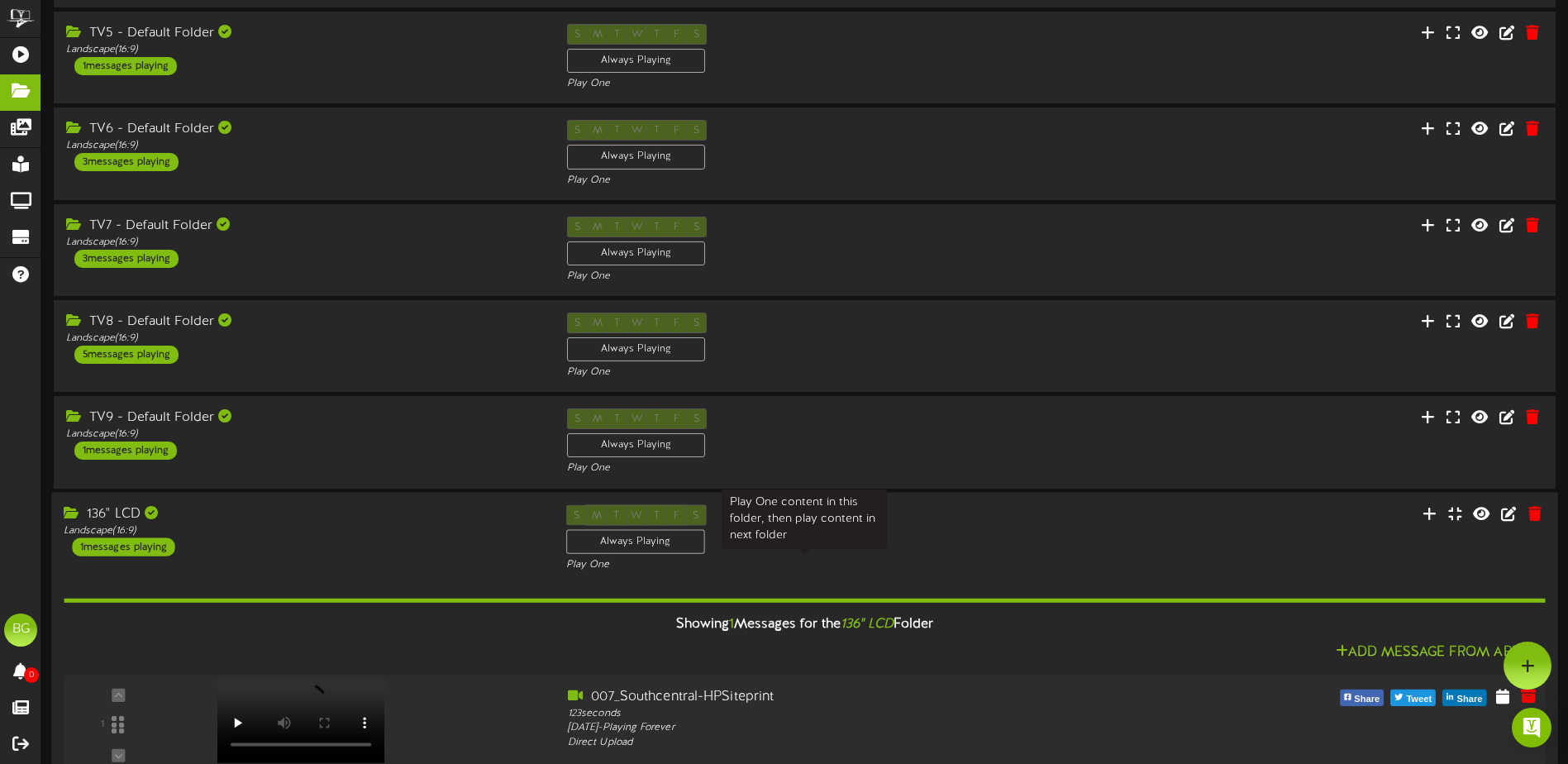
scroll to position [435, 0]
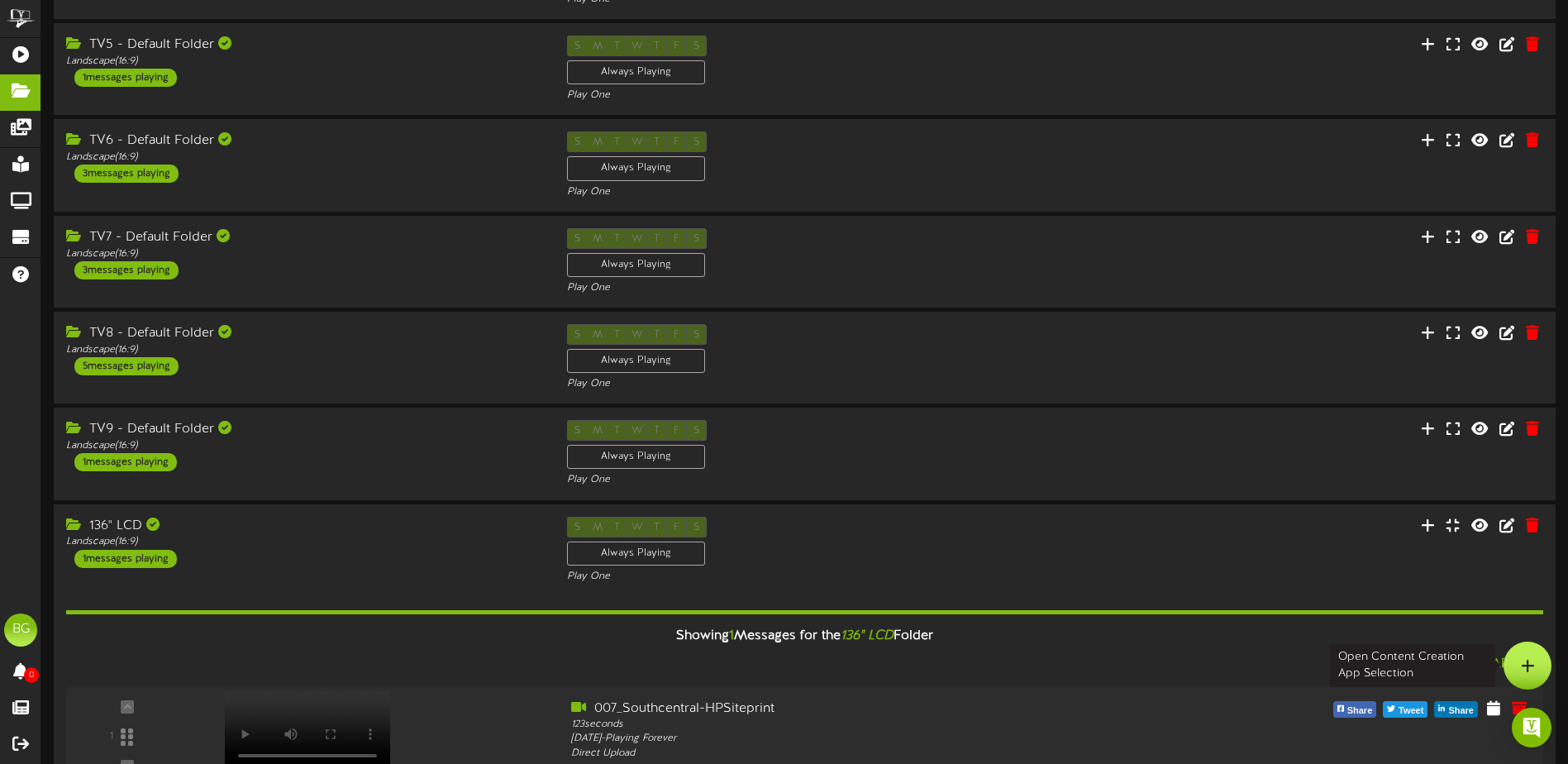
click at [1529, 658] on icon at bounding box center [1528, 665] width 14 height 15
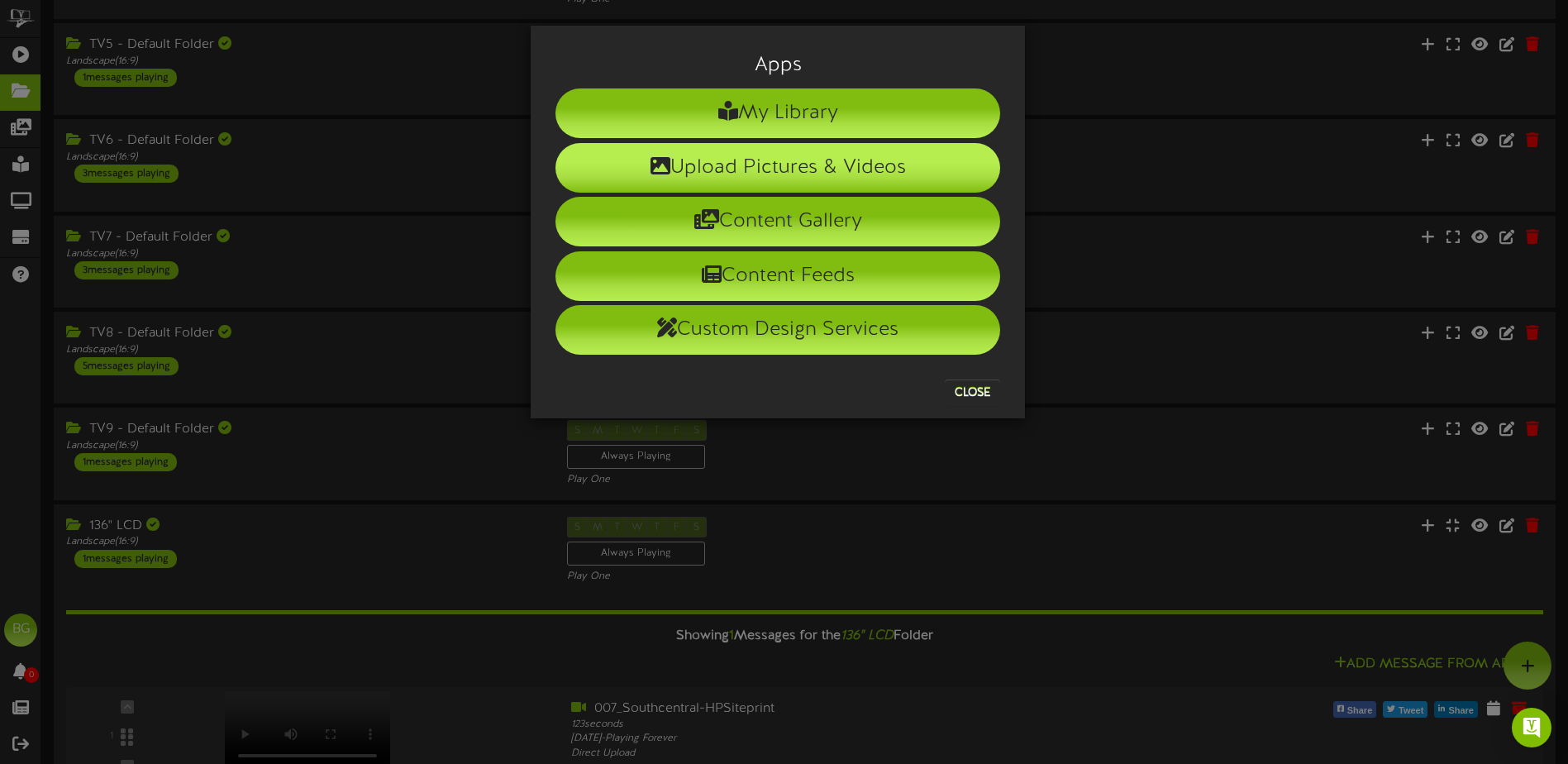
click at [830, 169] on li "Upload Pictures & Videos" at bounding box center [778, 167] width 444 height 50
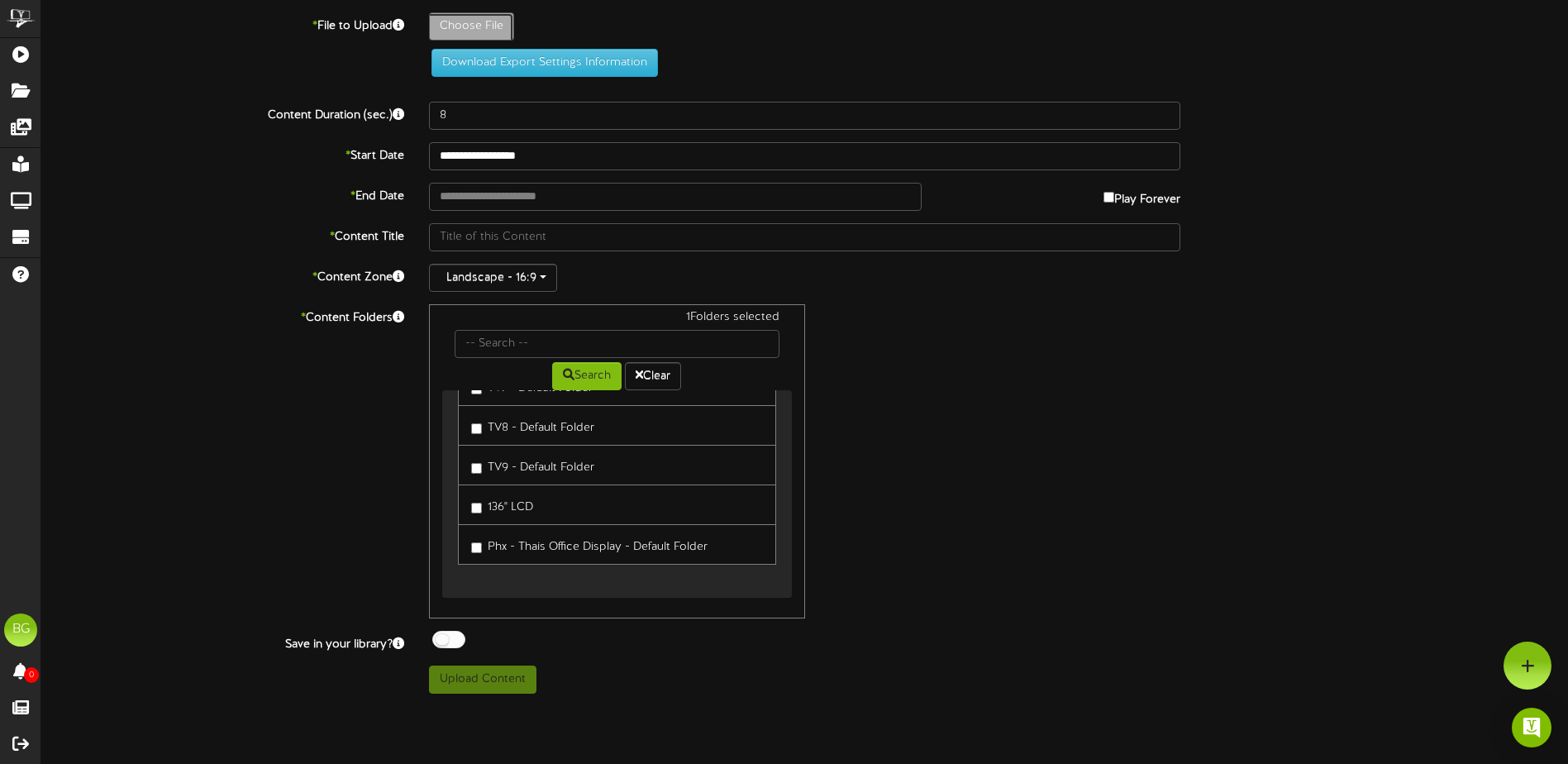
type input "**********"
type input "000_MainDisplay"
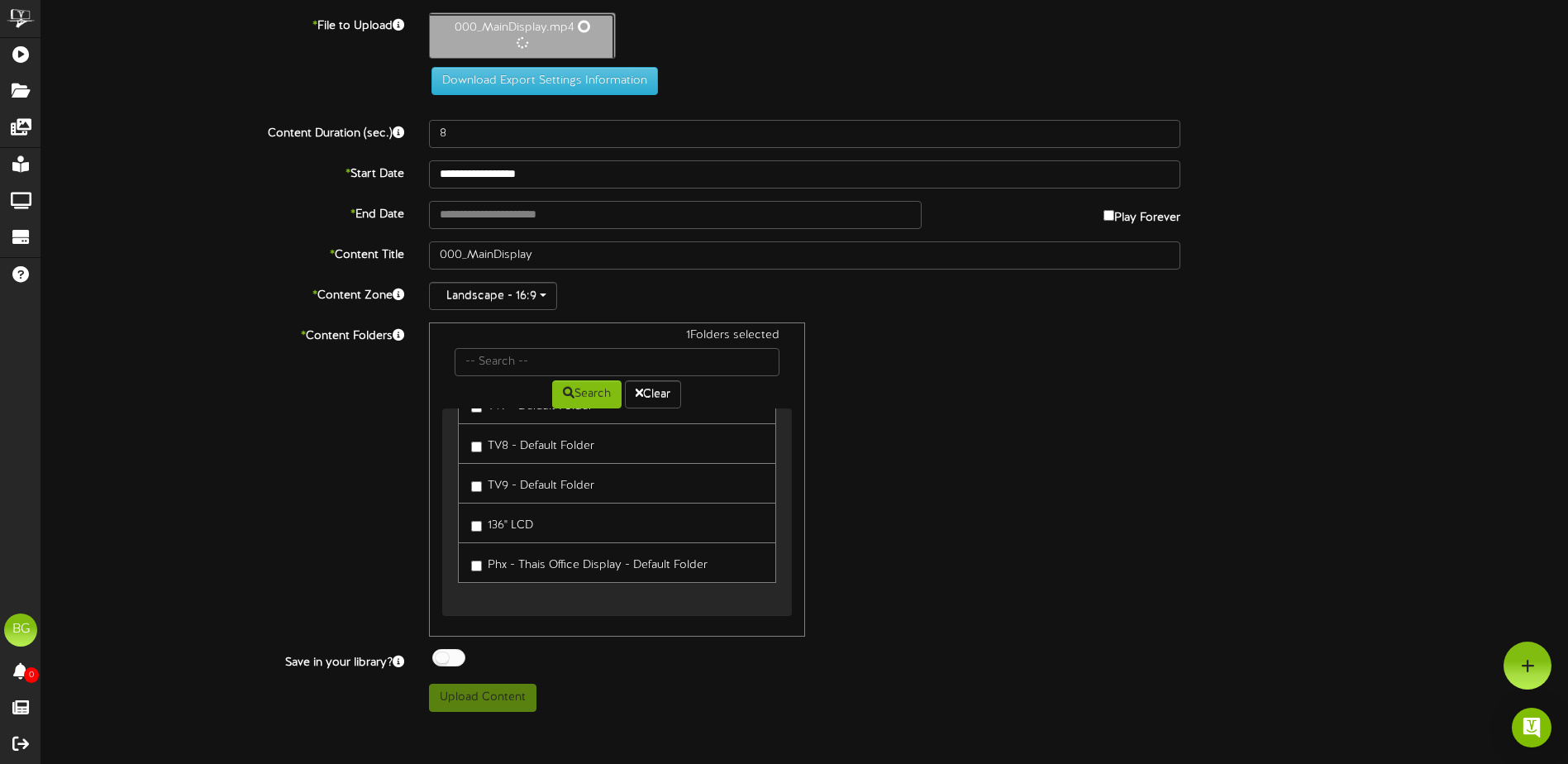
type input "90"
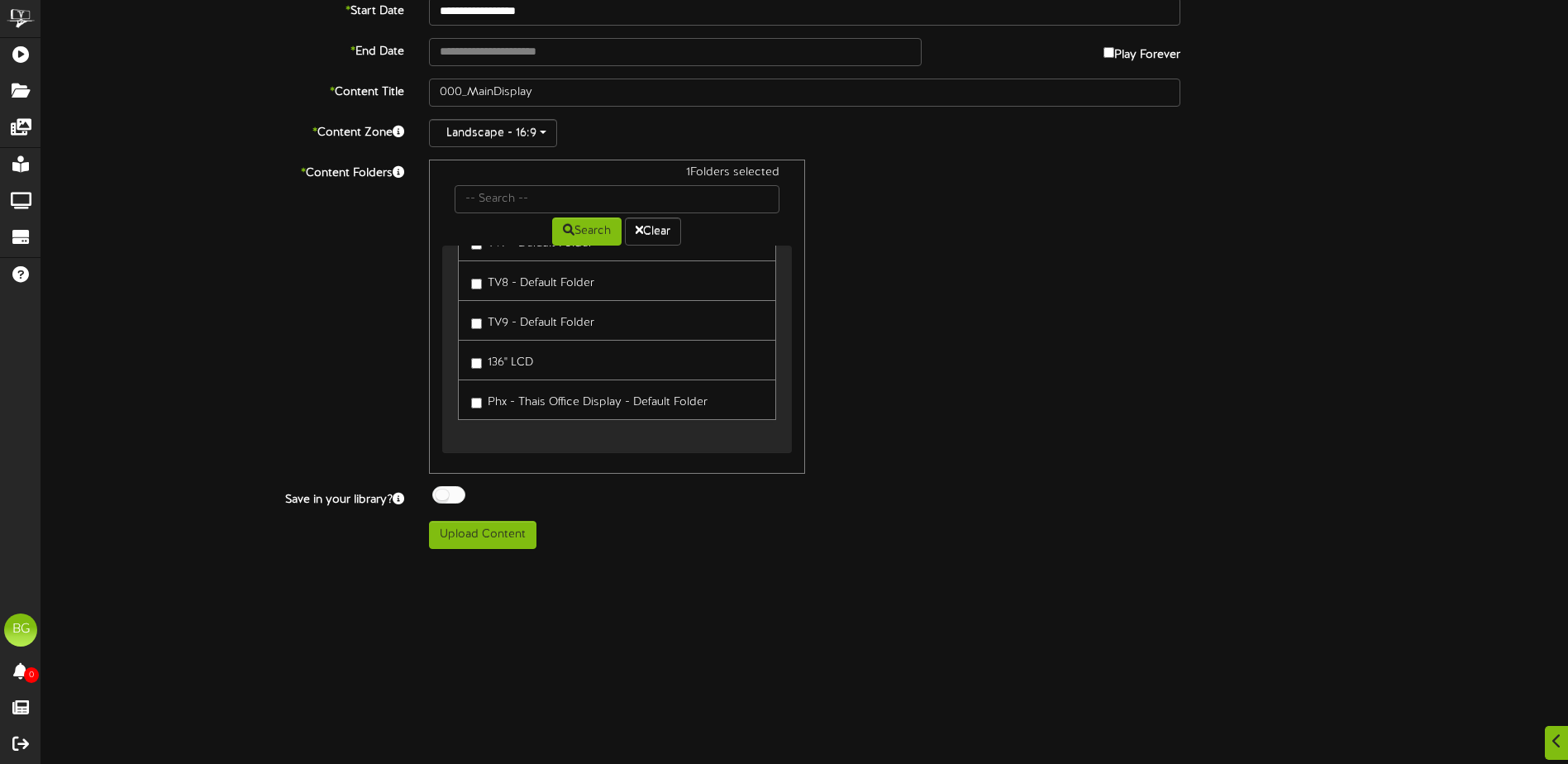
scroll to position [304, 0]
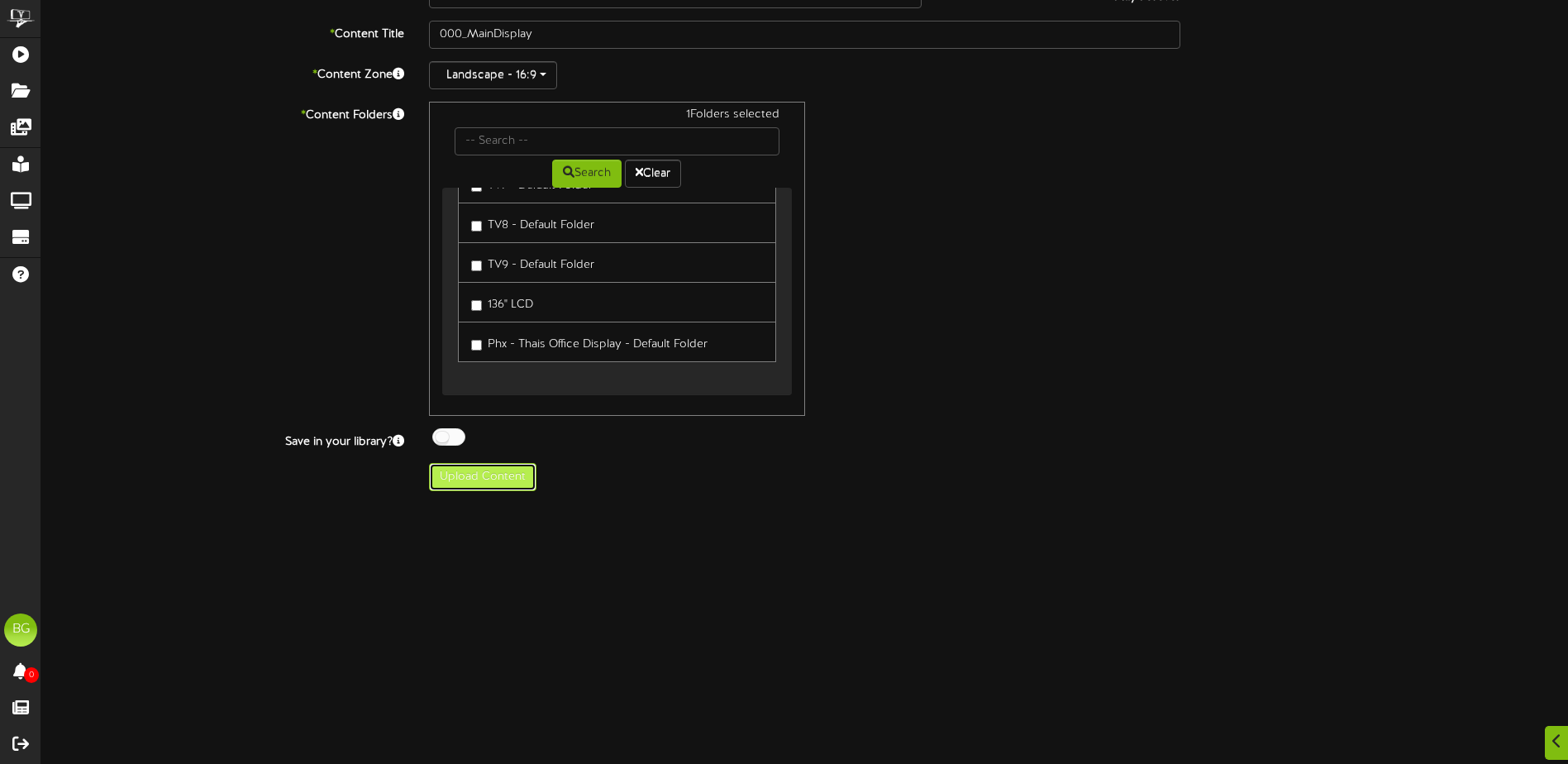
click at [485, 483] on button "Upload Content" at bounding box center [482, 477] width 108 height 28
type input "**********"
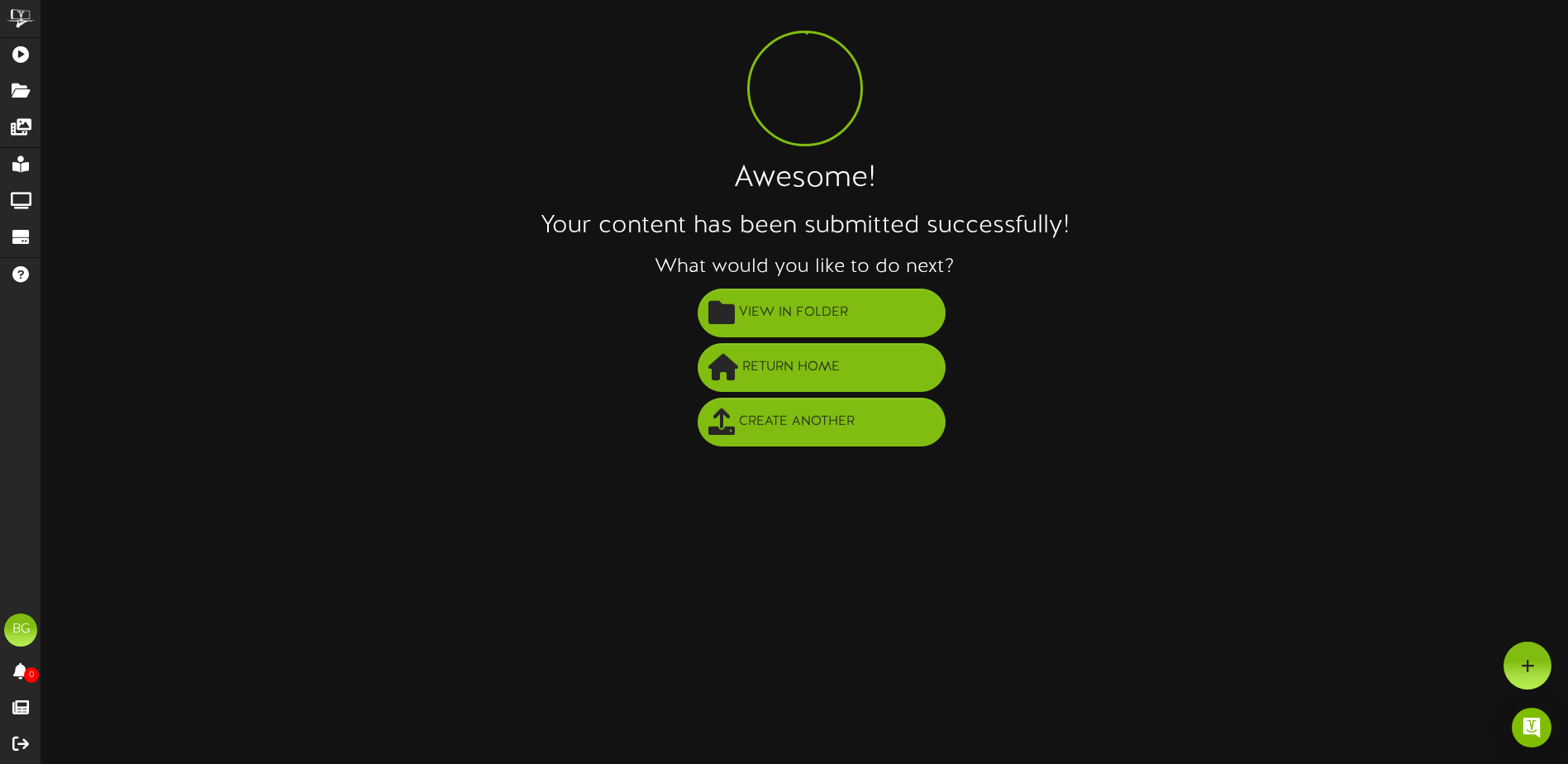
scroll to position [0, 0]
